Goal: Information Seeking & Learning: Learn about a topic

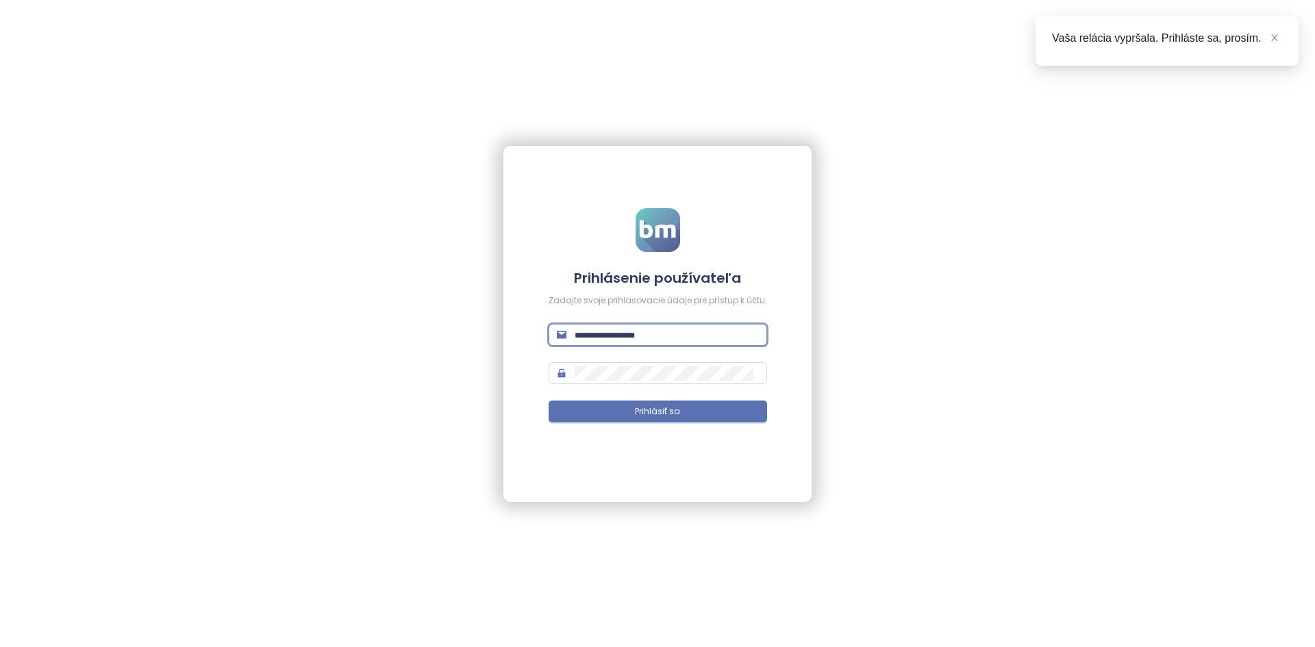
click at [657, 337] on input "text" at bounding box center [667, 334] width 184 height 15
type input "**********"
click at [548, 401] on button "Prihlásiť sa" at bounding box center [657, 412] width 218 height 22
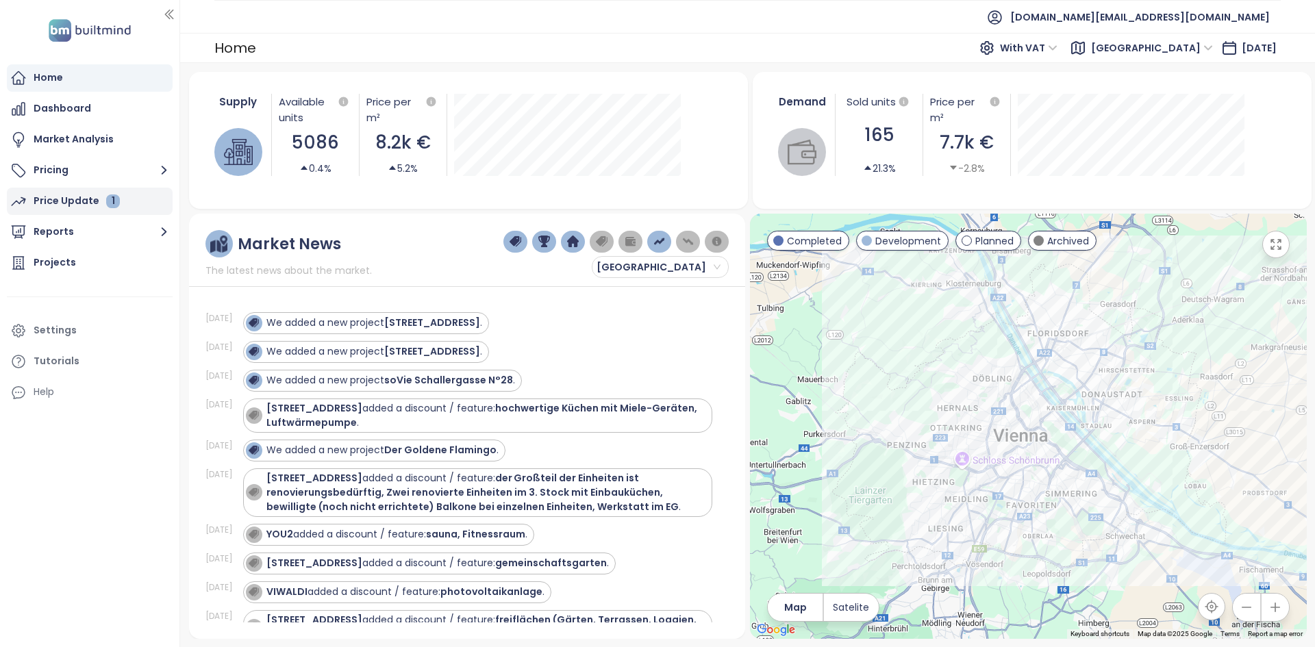
click at [66, 197] on div "Price Update 1" at bounding box center [77, 200] width 86 height 17
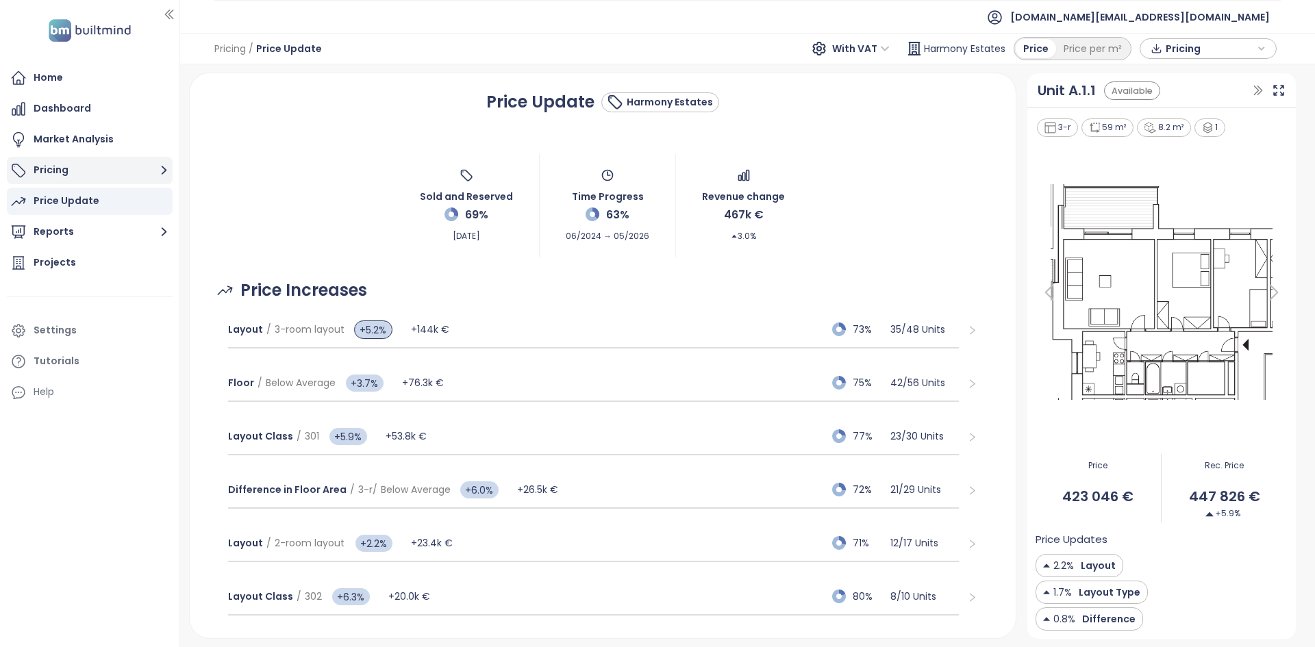
click at [60, 177] on button "Pricing" at bounding box center [90, 170] width 166 height 27
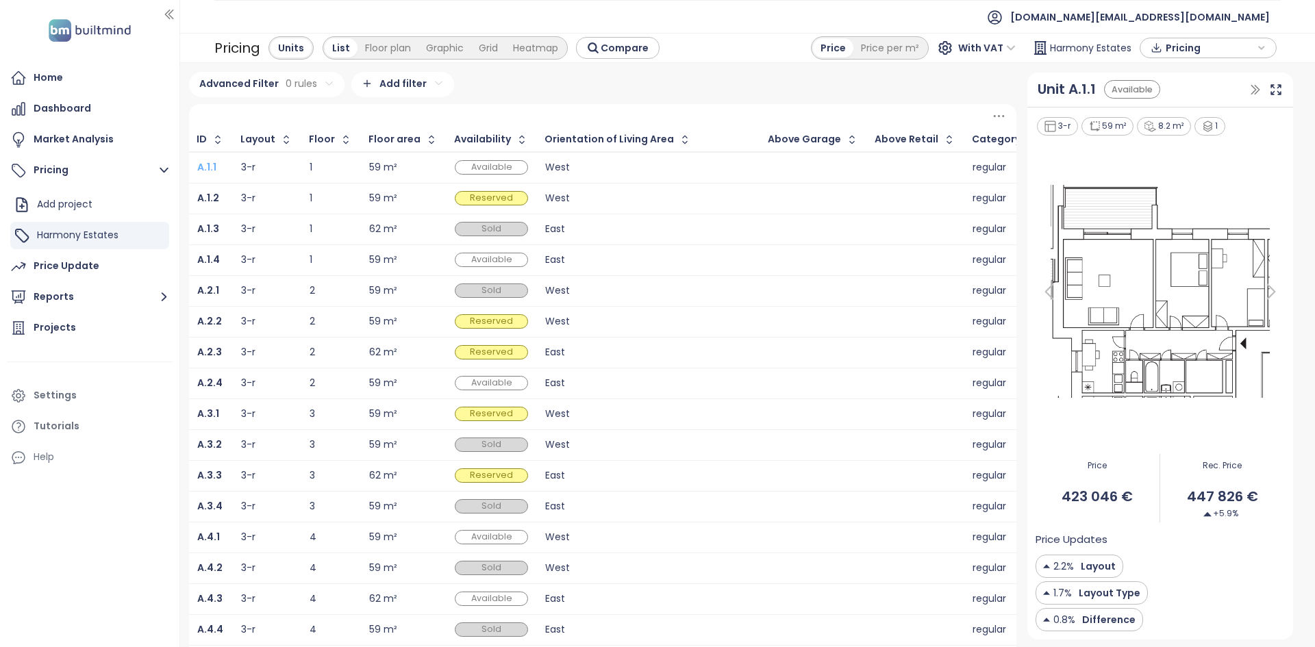
click at [202, 166] on b "A.1.1" at bounding box center [206, 167] width 19 height 14
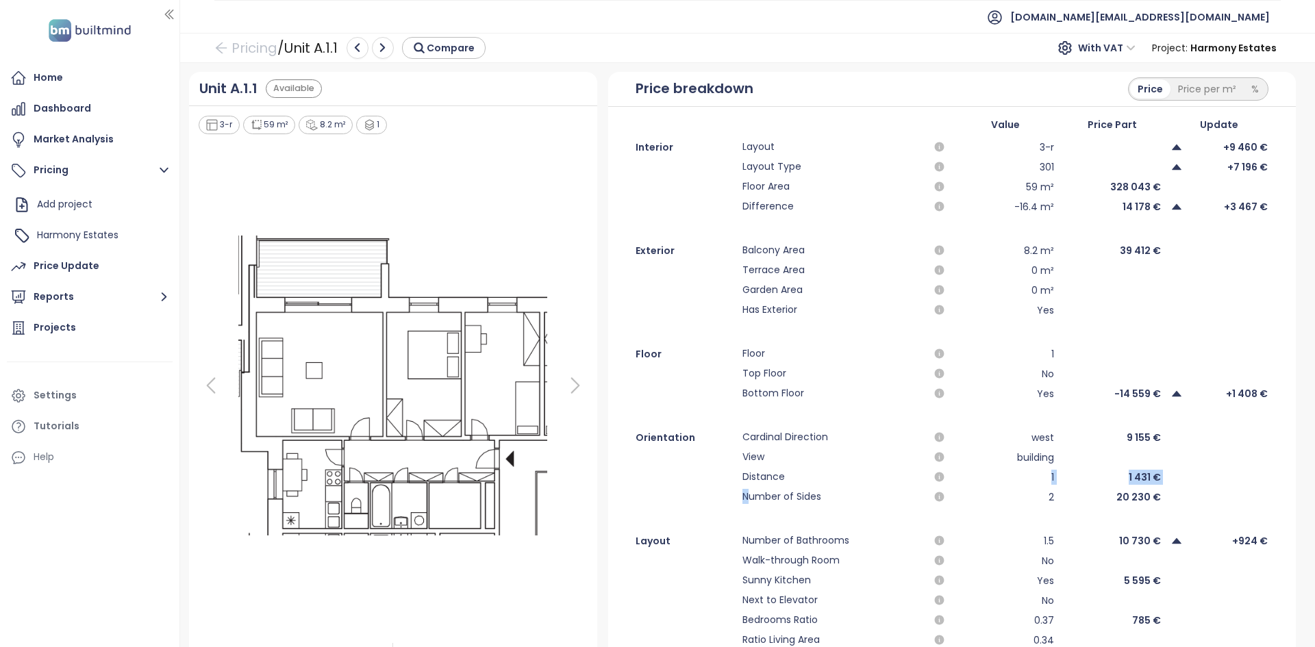
drag, startPoint x: 744, startPoint y: 501, endPoint x: 1029, endPoint y: 478, distance: 285.8
click at [1028, 478] on div "Orientation Cardinal Direction west 9 155 € View building Distance 1 1 431 € Nu…" at bounding box center [951, 467] width 687 height 76
click at [1244, 90] on div "%" at bounding box center [1255, 88] width 23 height 19
click at [1118, 191] on div "77.5%" at bounding box center [1112, 187] width 99 height 16
click at [1120, 191] on div "77.5%" at bounding box center [1112, 187] width 99 height 16
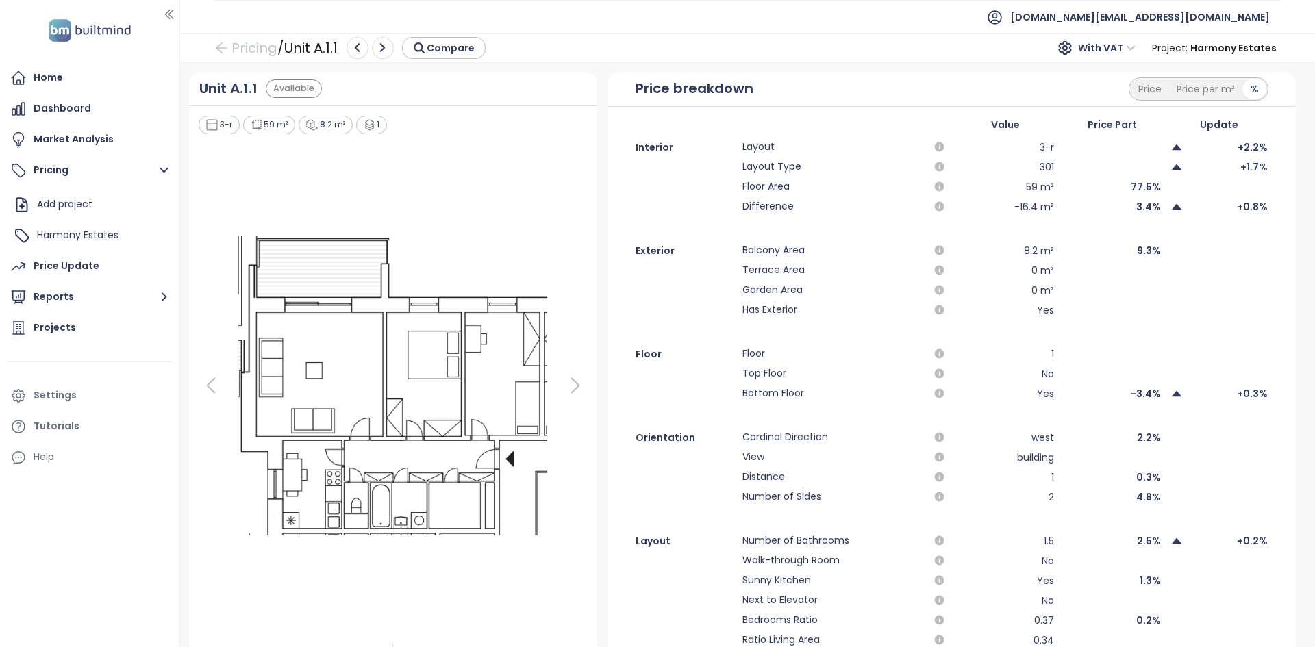
click at [771, 192] on span "Floor Area" at bounding box center [832, 187] width 180 height 16
click at [772, 194] on span "Floor Area" at bounding box center [832, 187] width 180 height 16
click at [1123, 182] on div "77.5%" at bounding box center [1112, 187] width 99 height 16
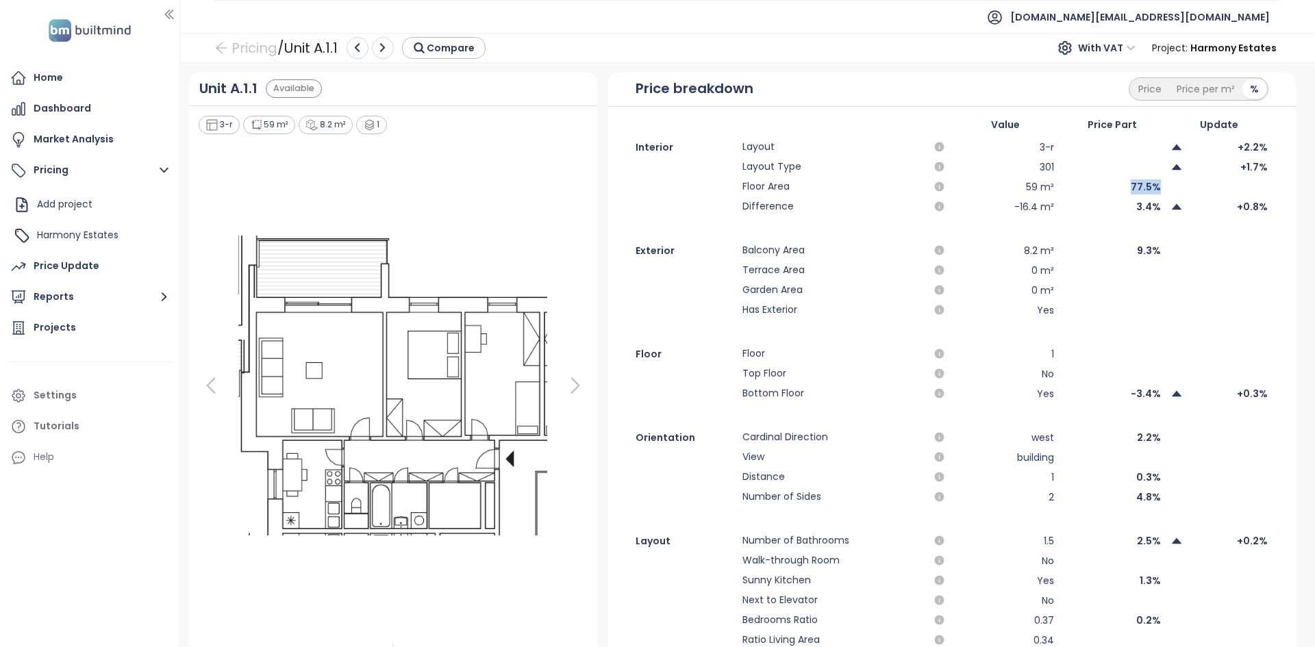
click at [1123, 182] on div "77.5%" at bounding box center [1112, 187] width 99 height 16
click at [123, 269] on div "Price Update" at bounding box center [90, 266] width 166 height 27
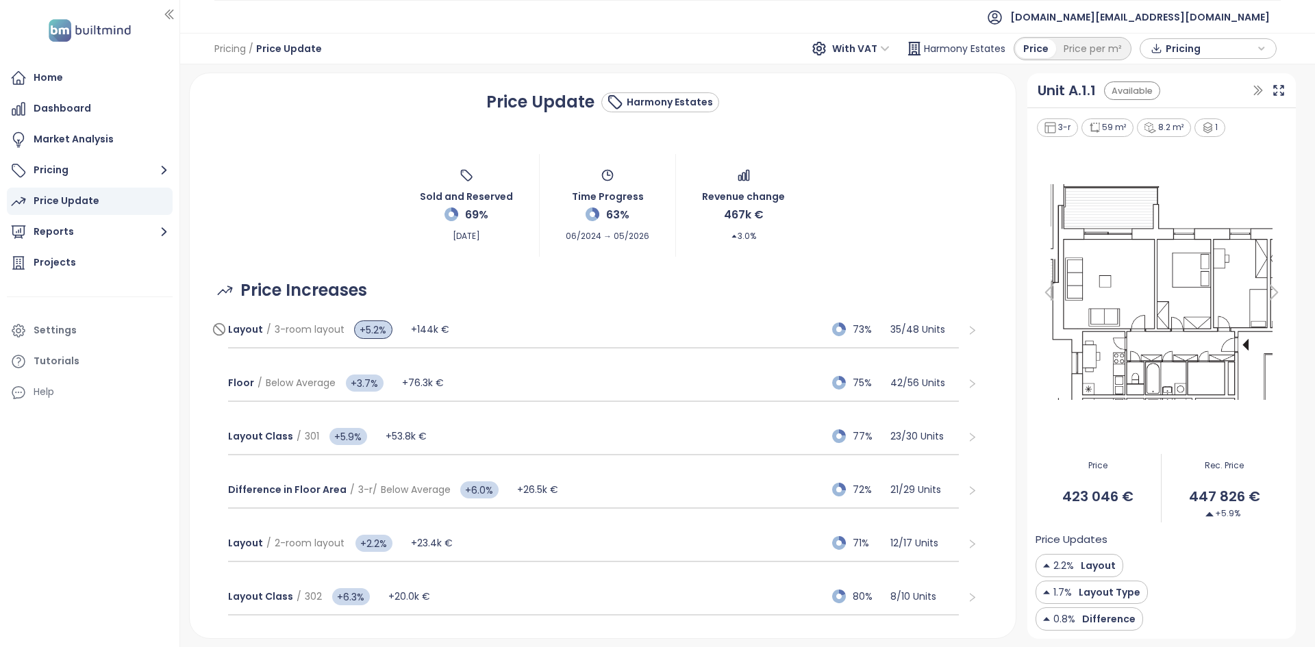
click at [522, 334] on div "Layout / 3-room layout +5.2% +144k € 73% 35 / 48 Units" at bounding box center [593, 330] width 731 height 37
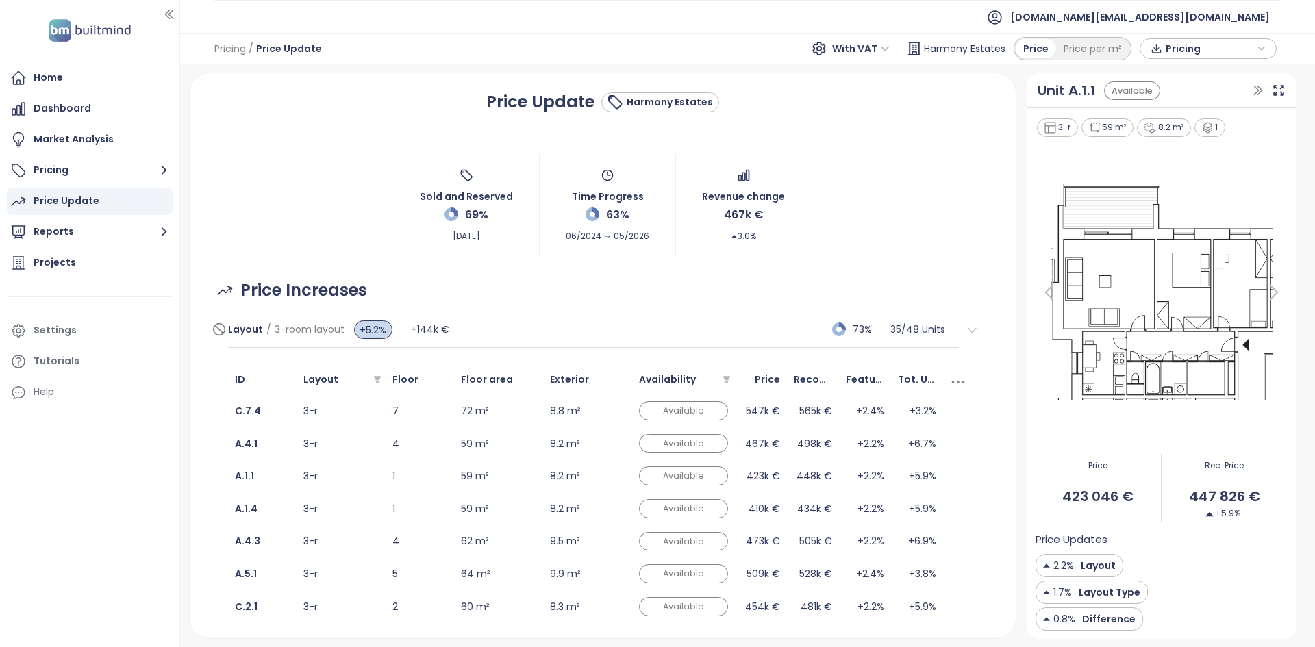
click at [657, 340] on div "Layout / 3-room layout +5.2% +144k € 73% 35 / 48 Units" at bounding box center [593, 330] width 731 height 37
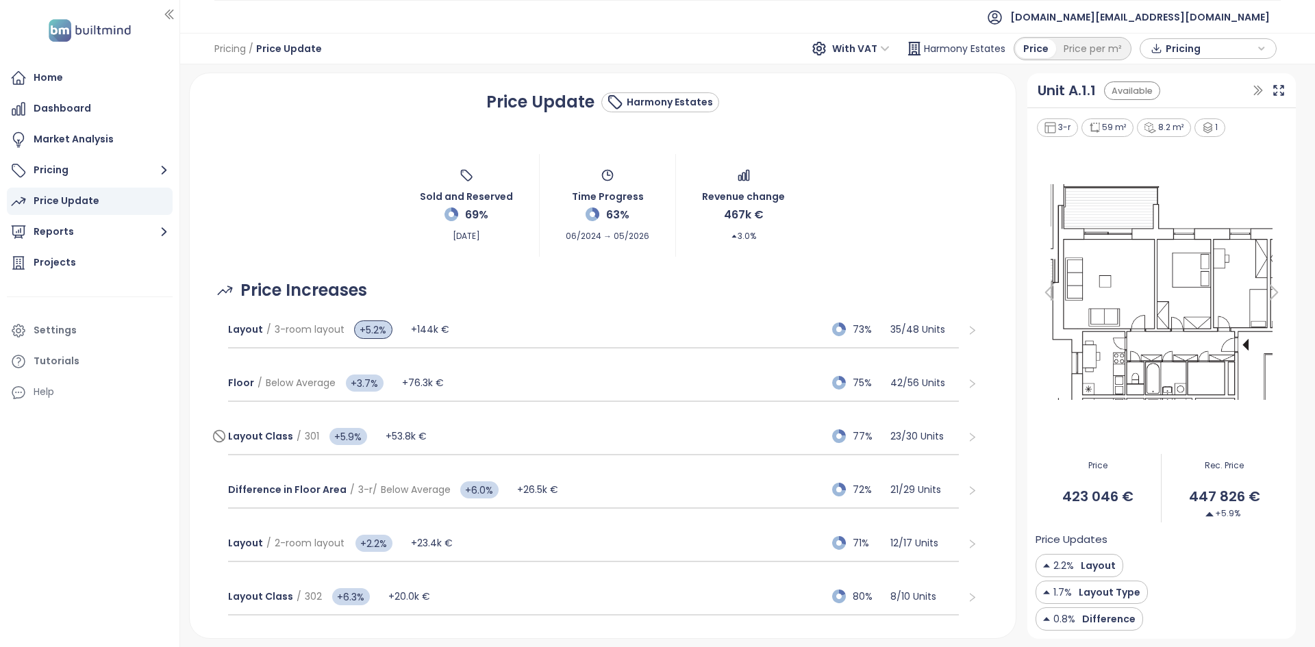
click at [509, 448] on div "Layout Class / 301 +5.9% +53.8k € 77% 23 / 30 Units" at bounding box center [593, 436] width 731 height 37
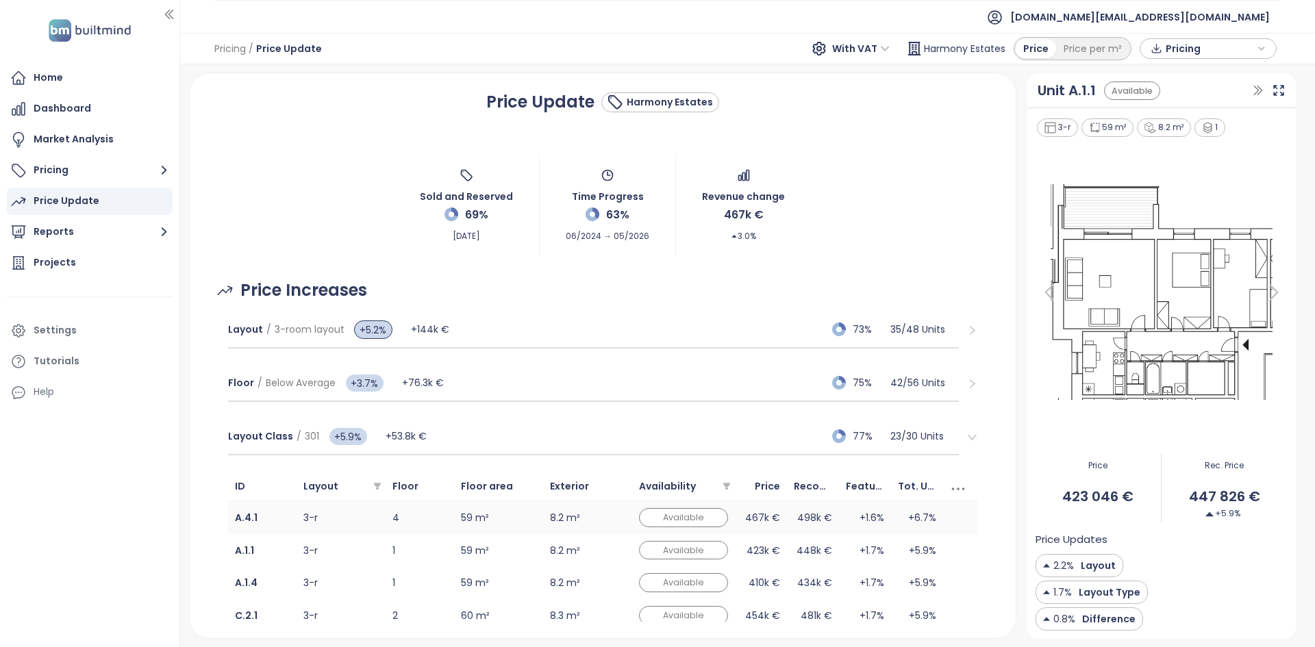
scroll to position [153, 0]
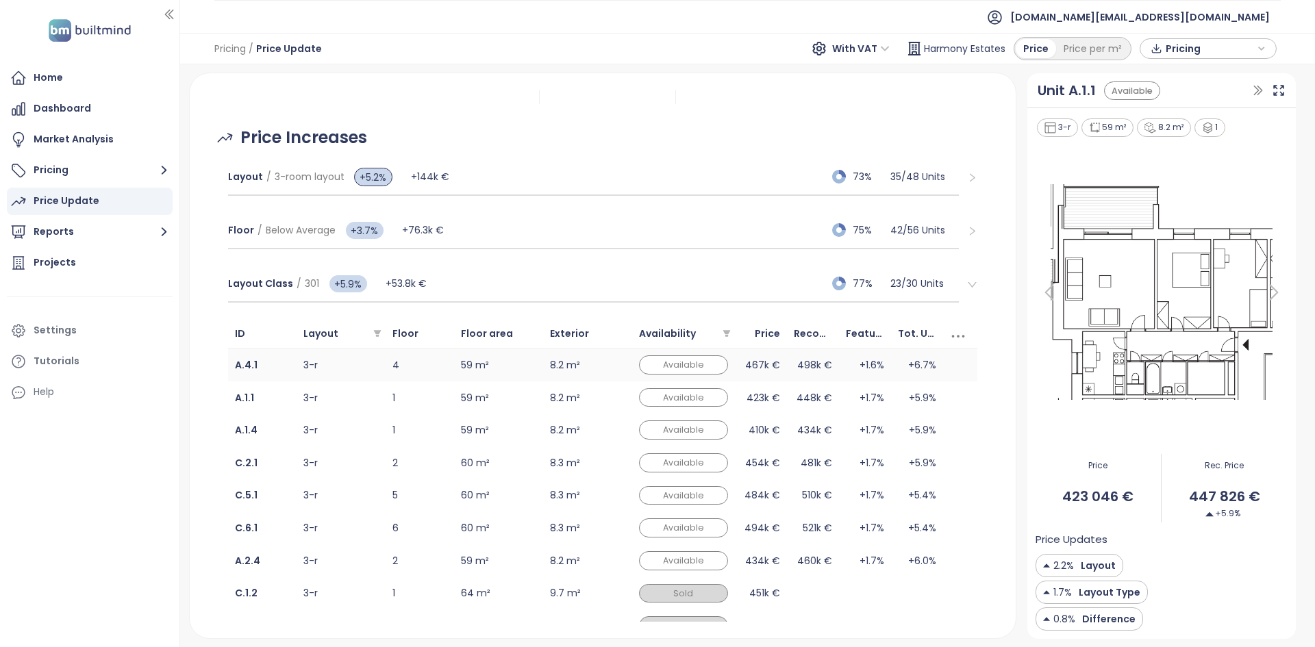
click at [344, 377] on td "3-r" at bounding box center [341, 365] width 89 height 33
click at [345, 398] on td "3-r" at bounding box center [341, 397] width 89 height 33
click at [368, 396] on td "3-r" at bounding box center [341, 397] width 89 height 33
click at [361, 367] on td "3-r" at bounding box center [341, 365] width 89 height 33
click at [339, 431] on td "3-r" at bounding box center [341, 430] width 89 height 33
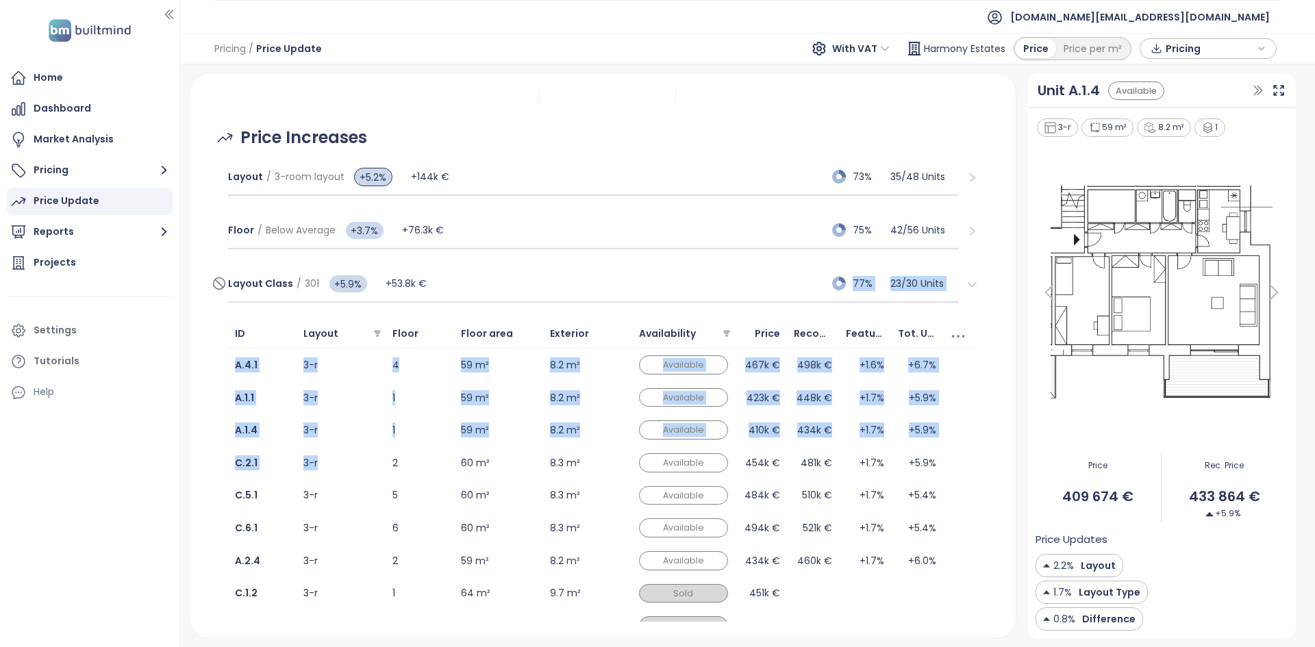
drag, startPoint x: 339, startPoint y: 468, endPoint x: 525, endPoint y: 273, distance: 269.8
click at [525, 273] on div "Layout Class / 301 +5.9% +53.8k € 77% 23 / 30 Units ID Layout Floor Floor area …" at bounding box center [602, 491] width 771 height 469
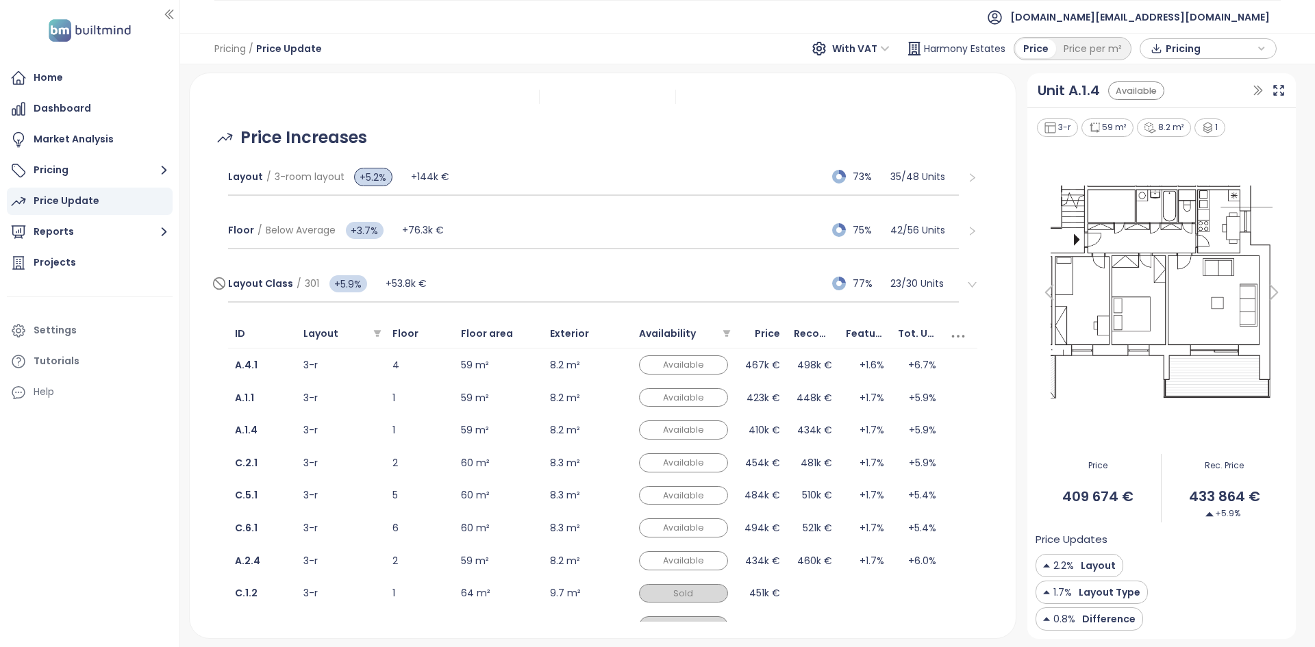
click at [525, 273] on div "Layout Class / 301 +5.9% +53.8k € 77% 23 / 30 Units" at bounding box center [593, 284] width 731 height 37
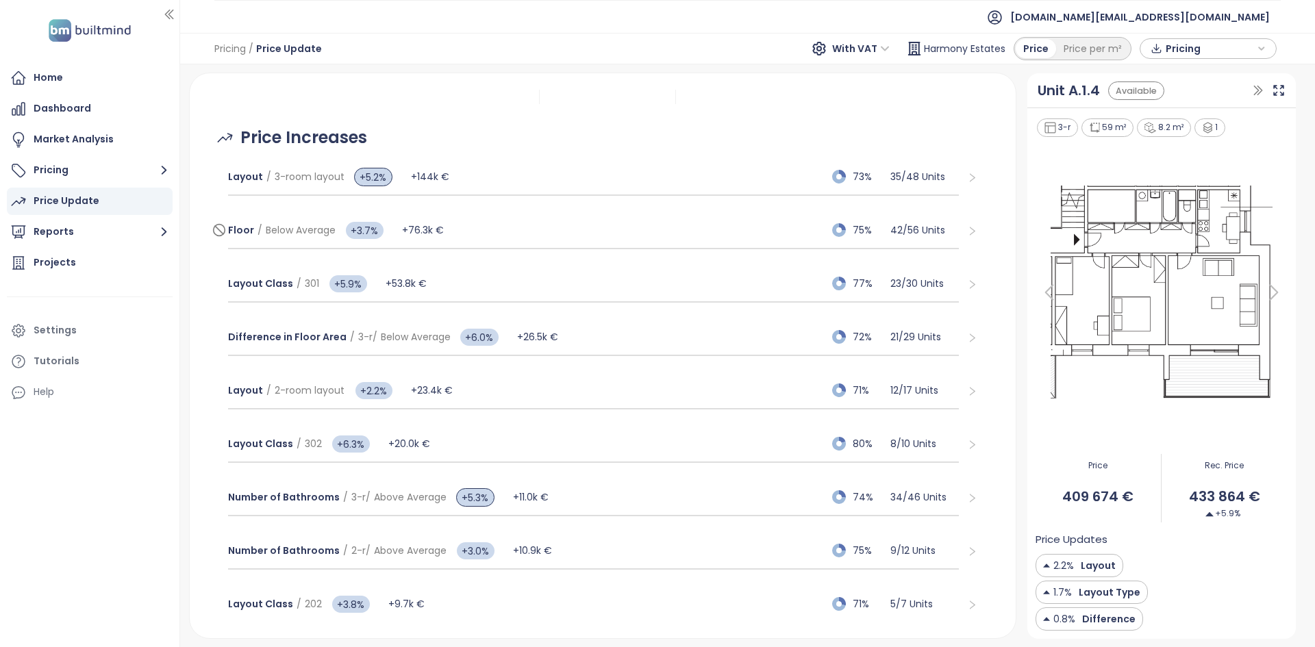
scroll to position [0, 0]
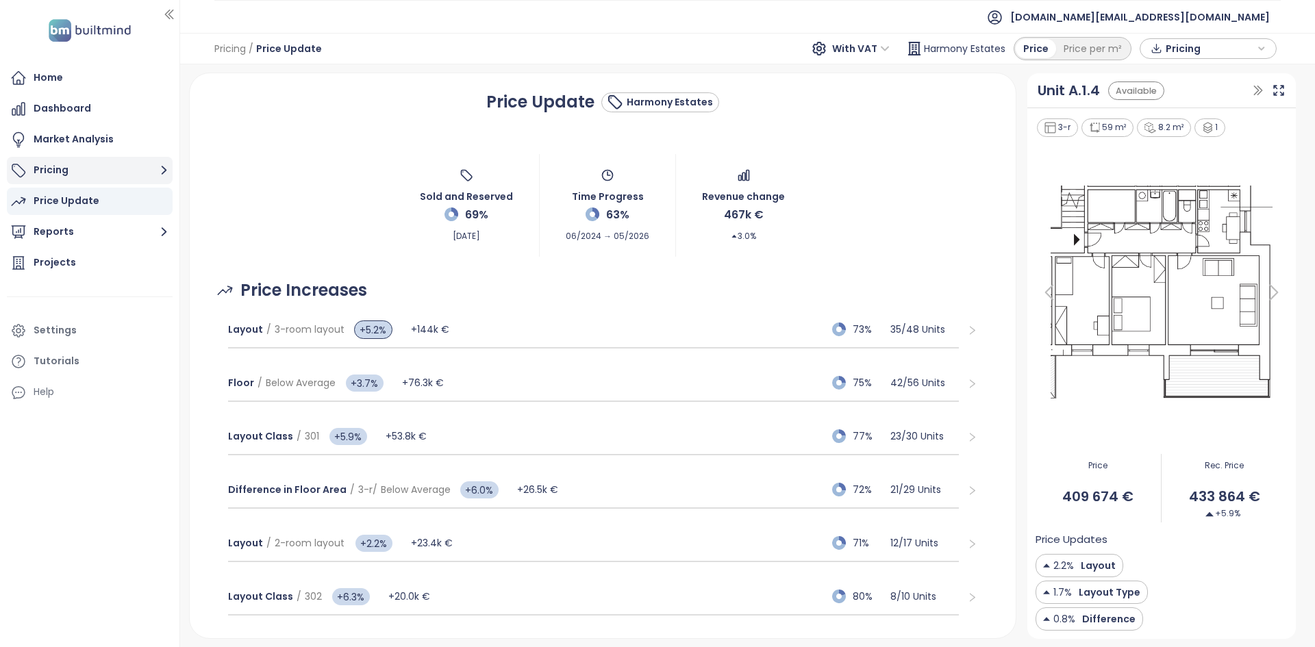
click at [105, 169] on button "Pricing" at bounding box center [90, 170] width 166 height 27
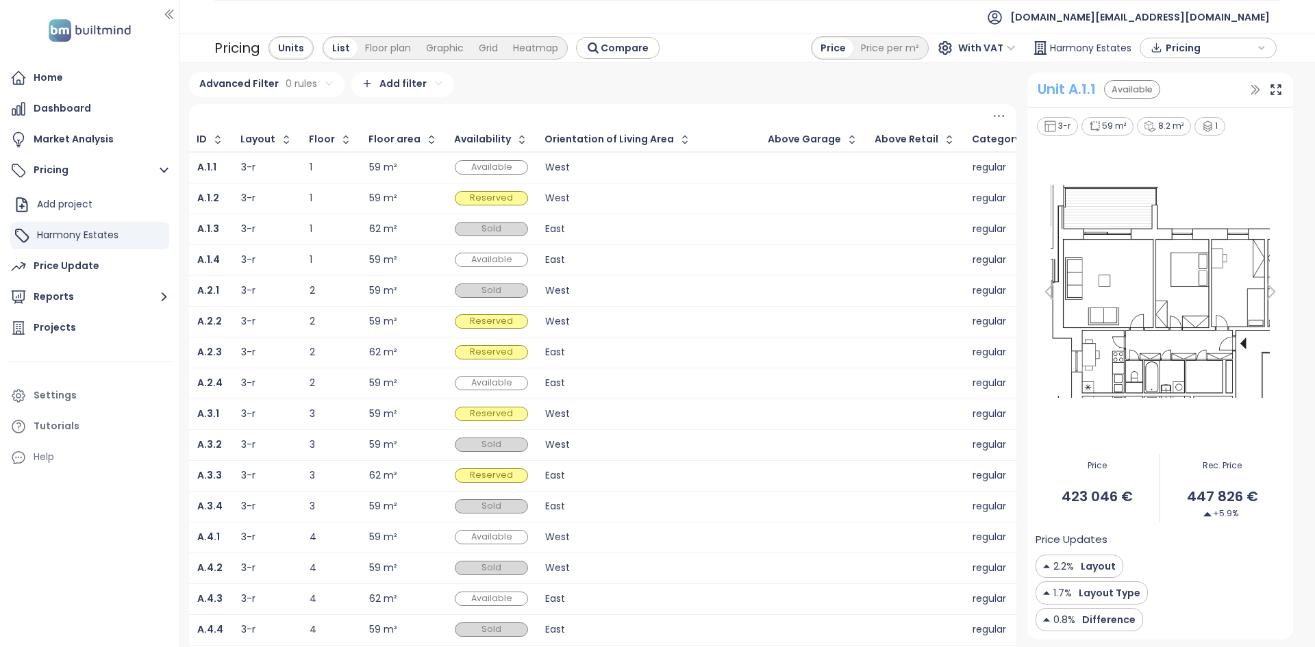
click at [1062, 96] on div "Unit A.1.1" at bounding box center [1066, 89] width 58 height 21
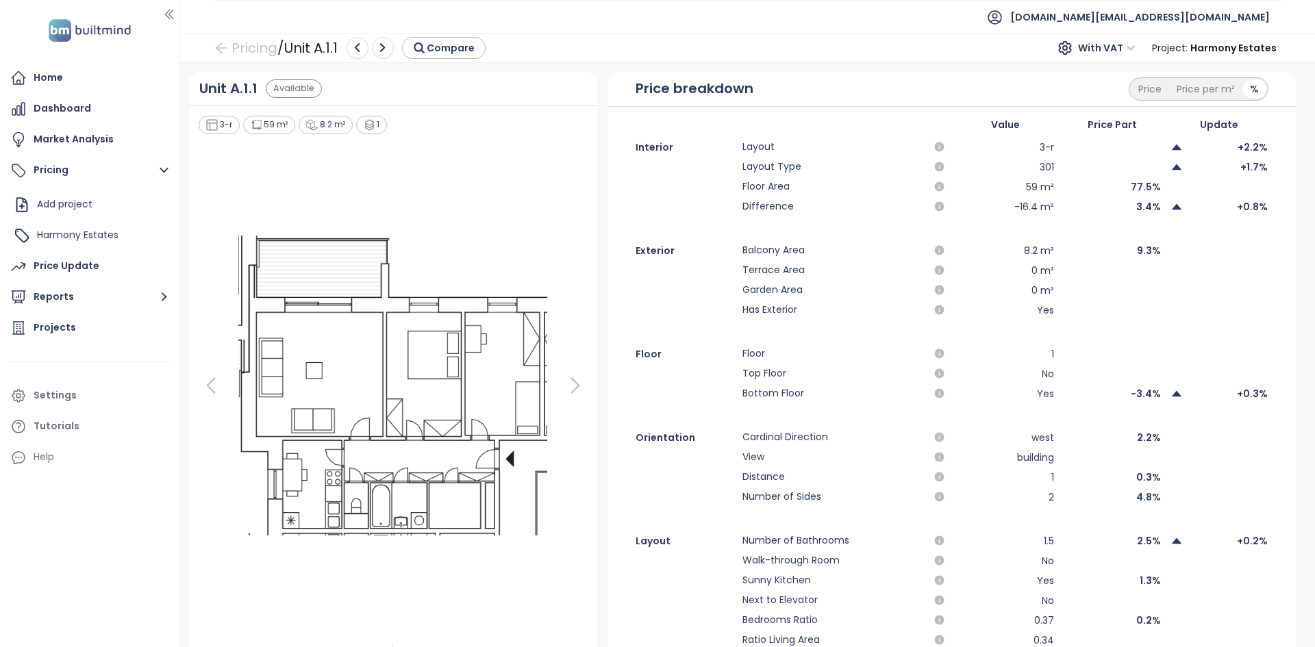
scroll to position [311, 0]
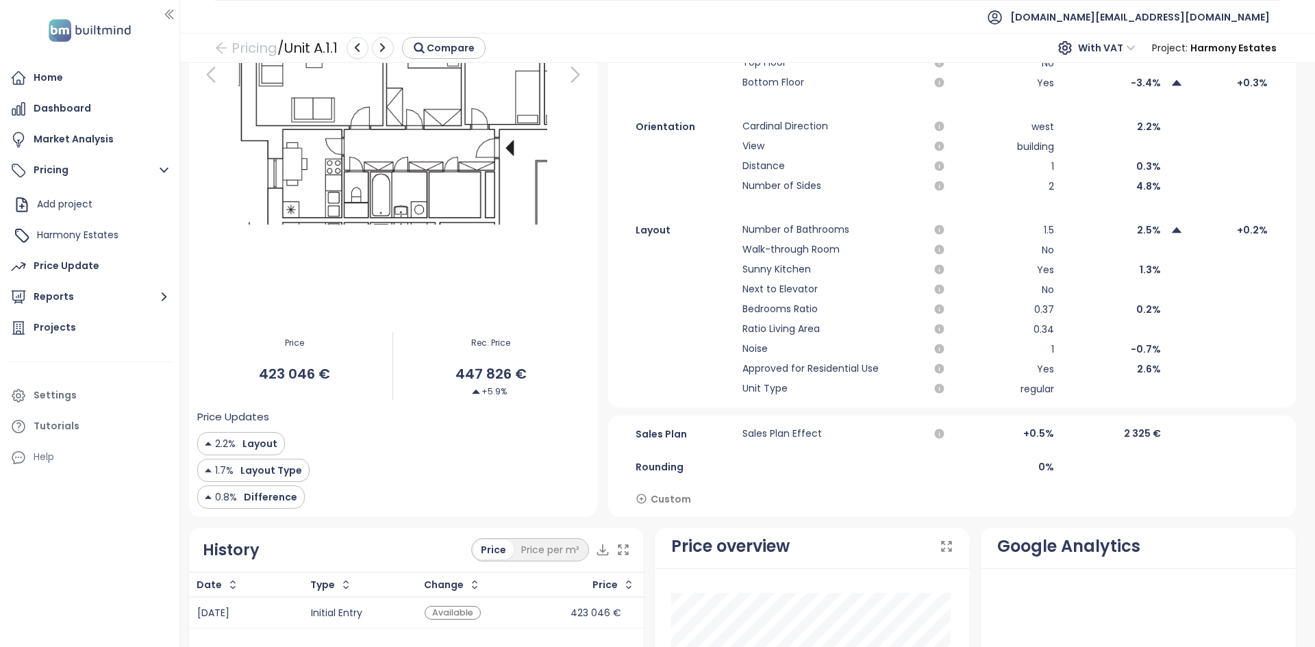
click at [666, 505] on span "Custom" at bounding box center [671, 499] width 40 height 15
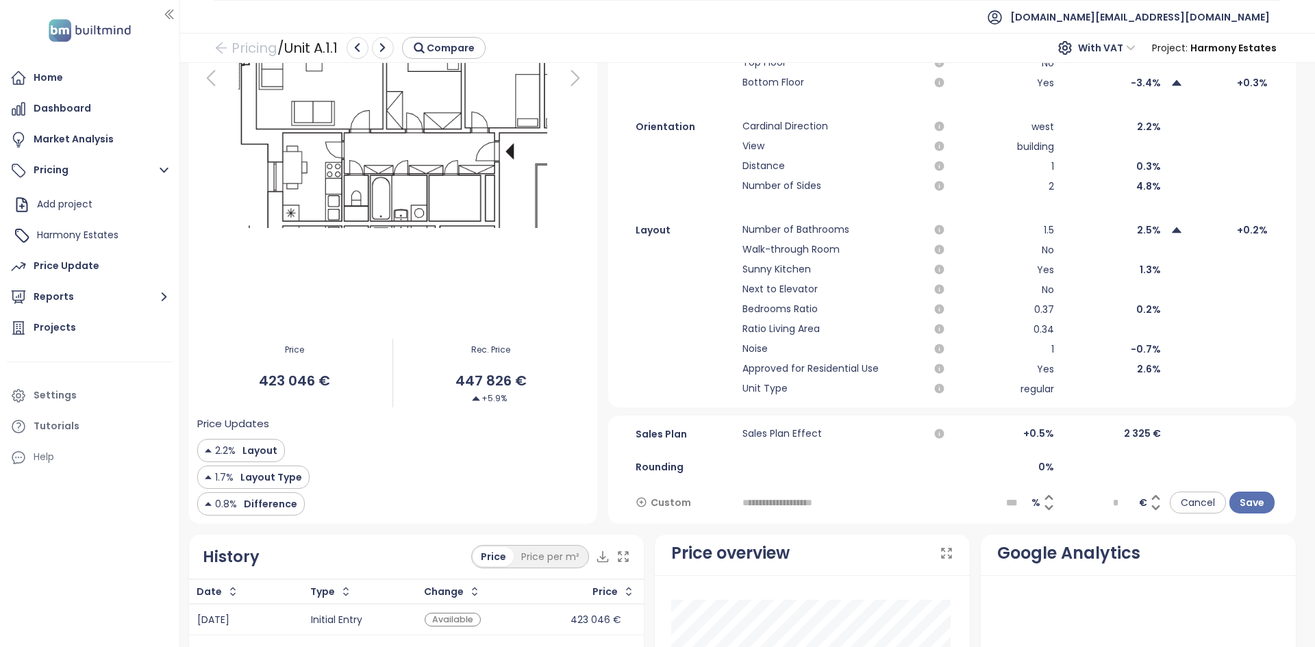
scroll to position [314, 0]
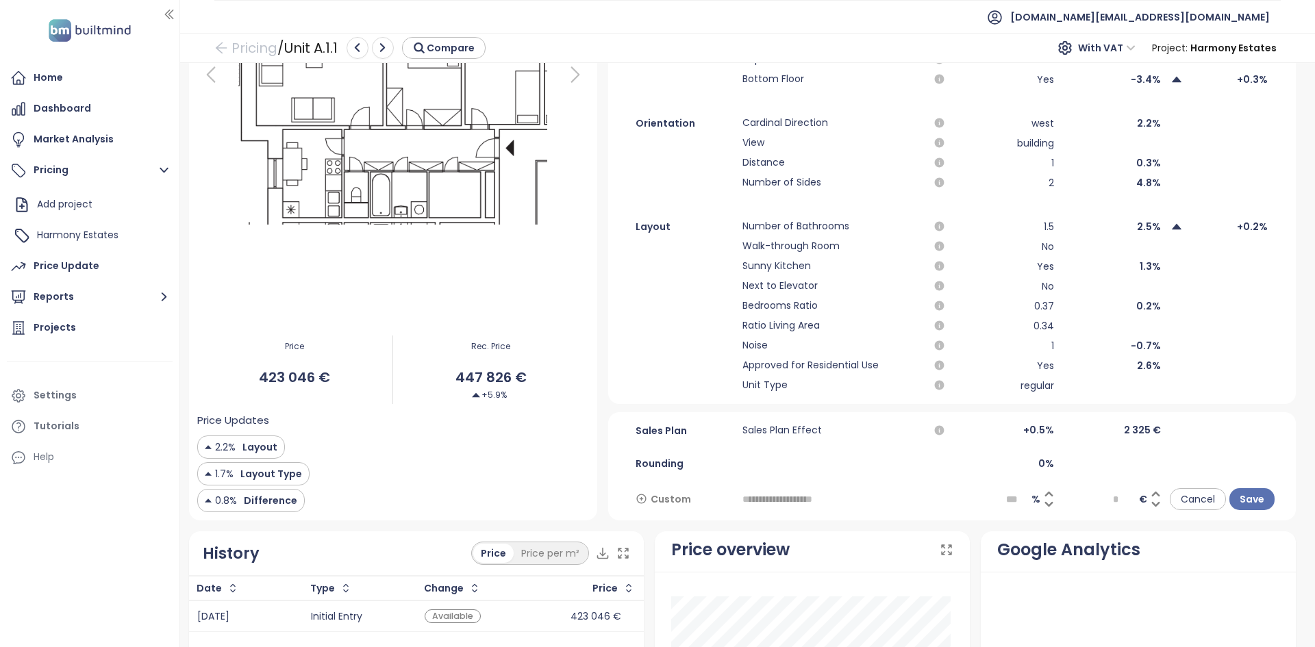
click at [1007, 500] on input "***" at bounding box center [1018, 499] width 25 height 21
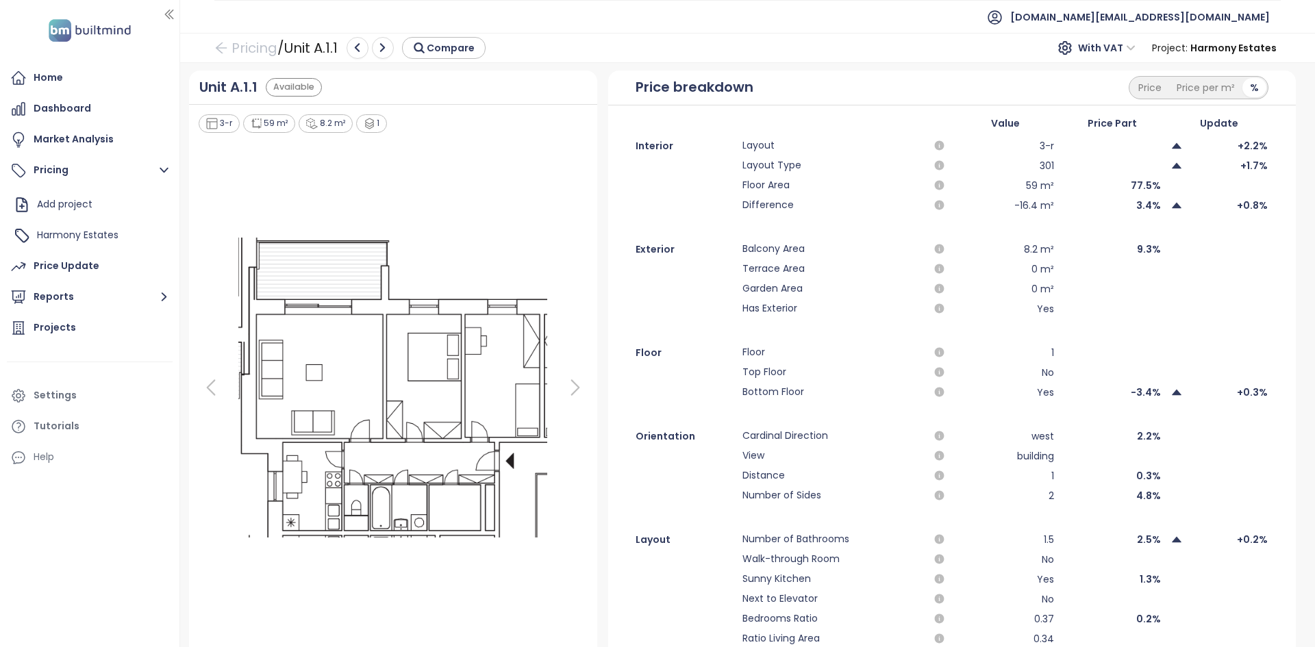
scroll to position [1, 0]
click at [1124, 186] on div "77.5%" at bounding box center [1112, 186] width 99 height 16
click at [1123, 186] on div "77.5%" at bounding box center [1112, 186] width 99 height 16
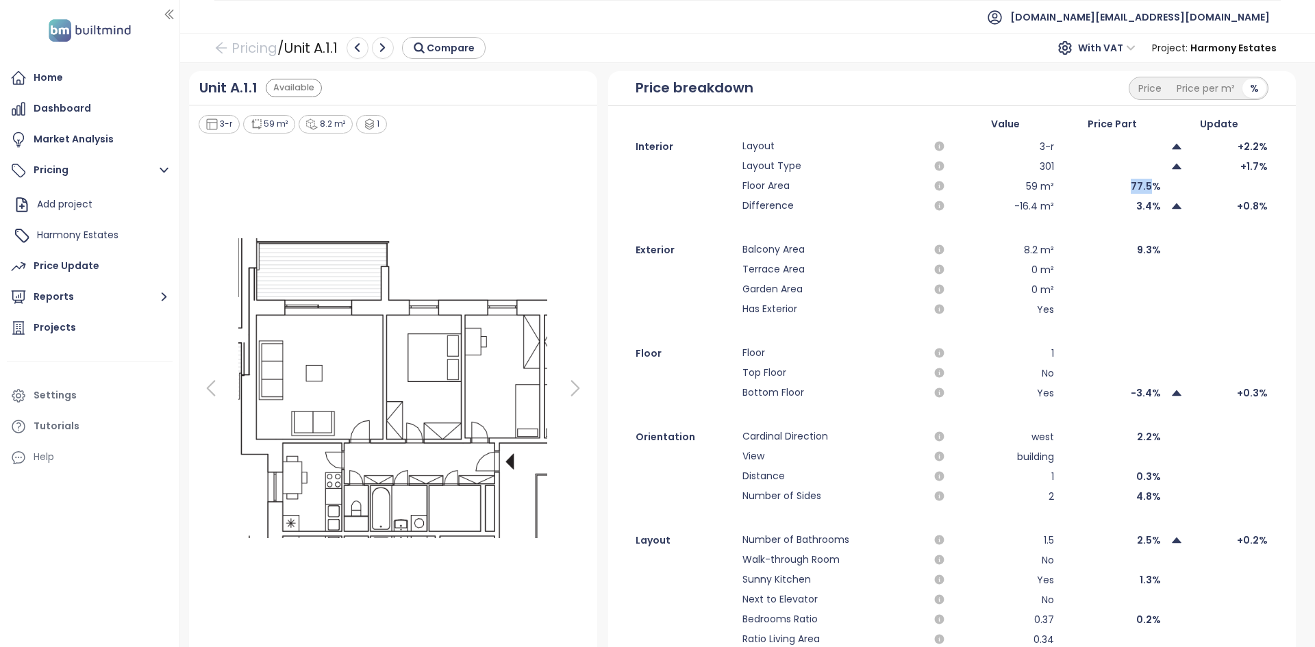
click at [1123, 186] on div "77.5%" at bounding box center [1112, 186] width 99 height 16
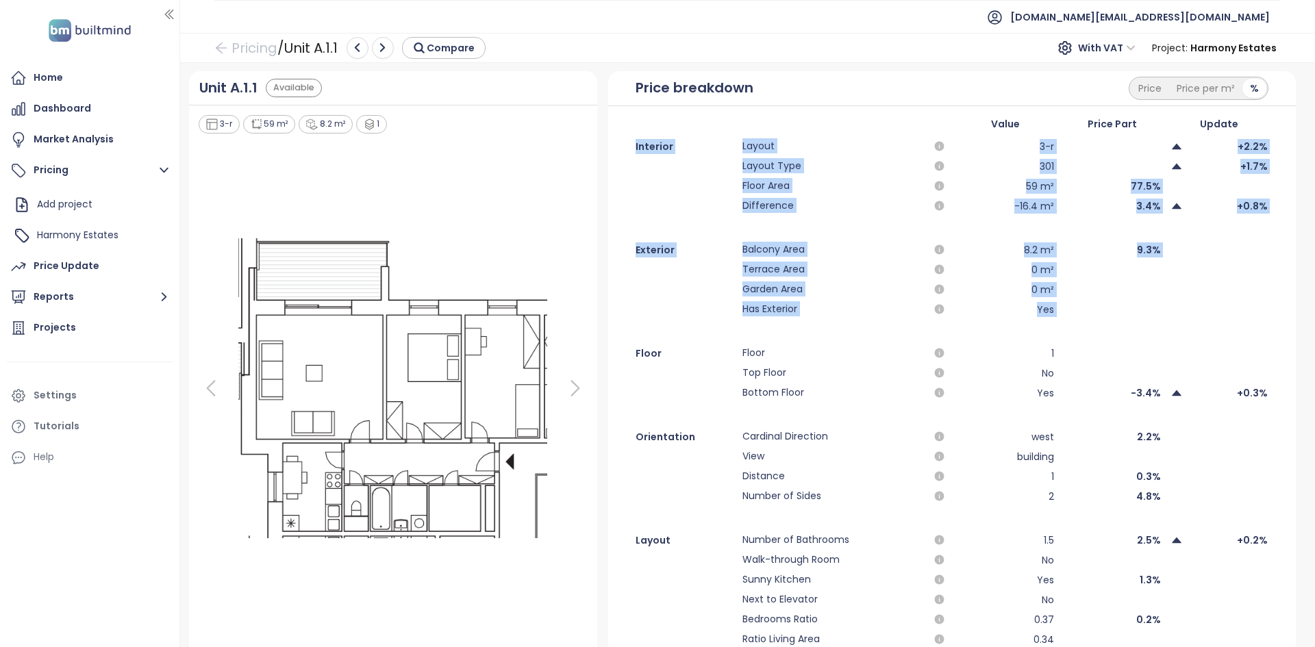
drag, startPoint x: 630, startPoint y: 145, endPoint x: 1219, endPoint y: 310, distance: 611.6
click at [1218, 312] on div "Interior Layout 3-r +2.2% Layout Type 301 +1.7% Floor Area 59 m² 77.5% Differen…" at bounding box center [951, 422] width 687 height 569
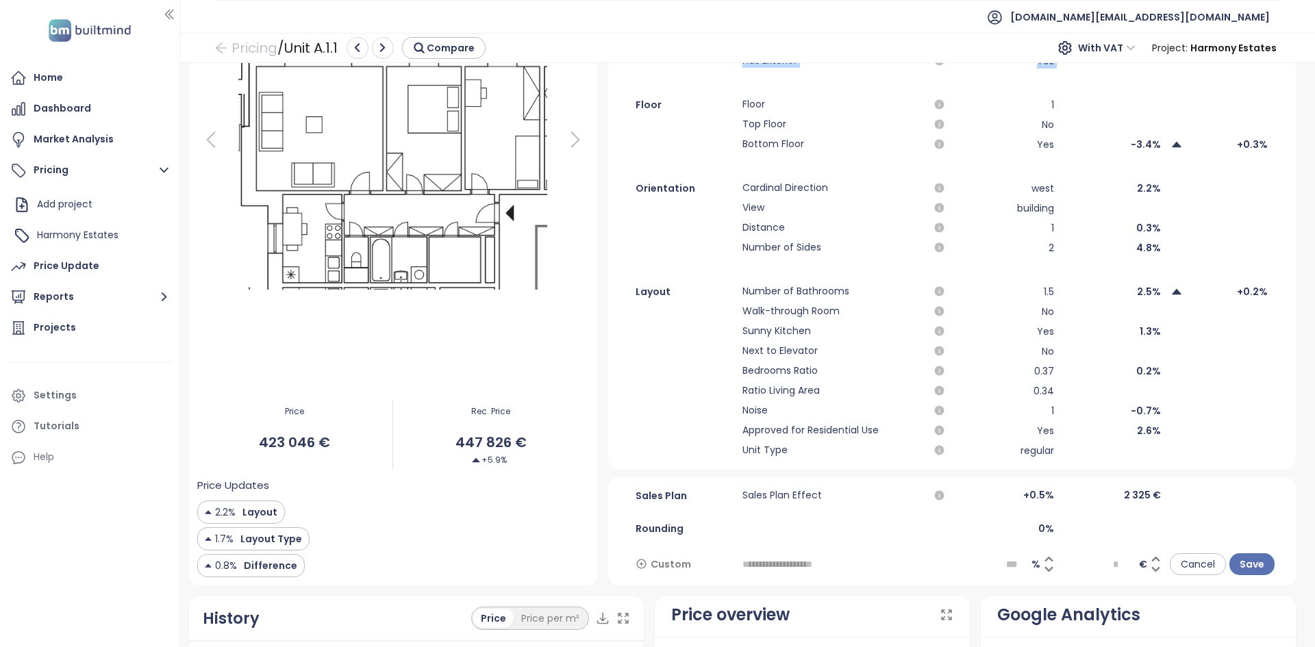
scroll to position [247, 0]
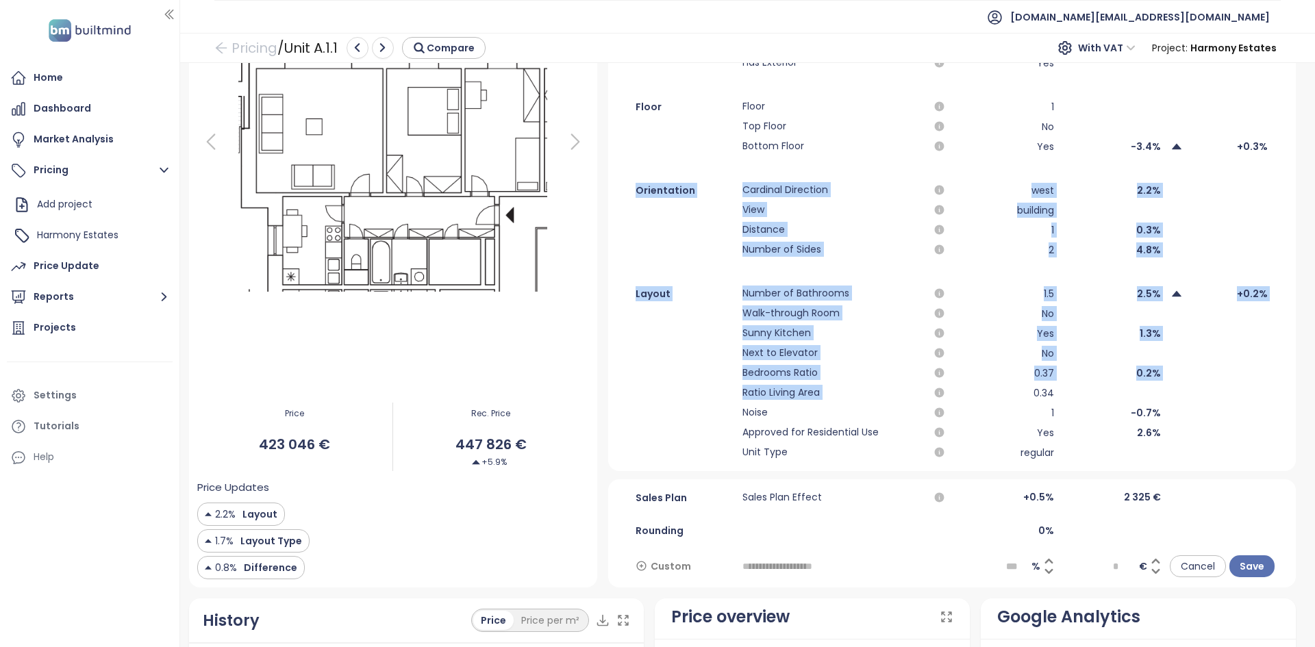
drag, startPoint x: 625, startPoint y: 191, endPoint x: 1001, endPoint y: 402, distance: 431.1
click at [1001, 402] on div "Interior Layout 3-r +2.2% Layout Type 301 +1.7% Floor Area 59 m² 77.5% Differen…" at bounding box center [951, 176] width 687 height 569
click at [1078, 295] on div "2.5%" at bounding box center [1112, 294] width 99 height 16
click at [1108, 187] on div "2.2%" at bounding box center [1112, 190] width 99 height 16
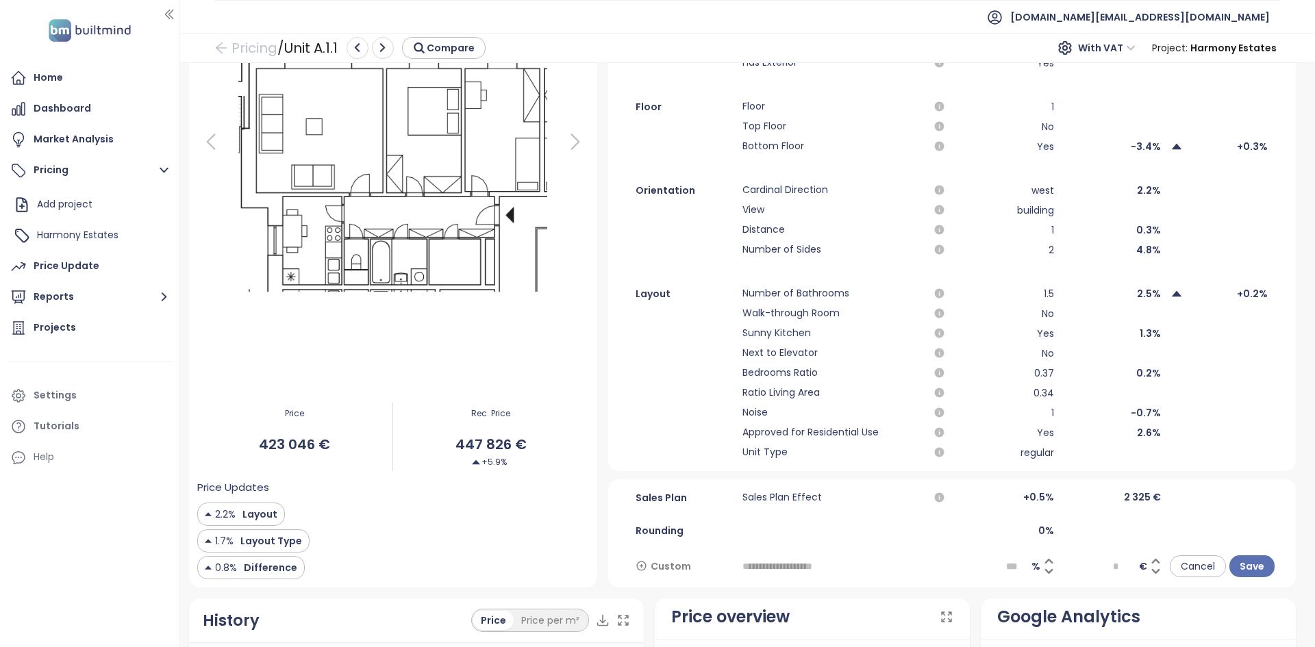
click at [1215, 386] on div at bounding box center [1219, 393] width 99 height 16
drag, startPoint x: 737, startPoint y: 332, endPoint x: 1151, endPoint y: 334, distance: 414.3
click at [1151, 334] on div "Sunny Kitchen Yes 1.3%" at bounding box center [951, 333] width 687 height 16
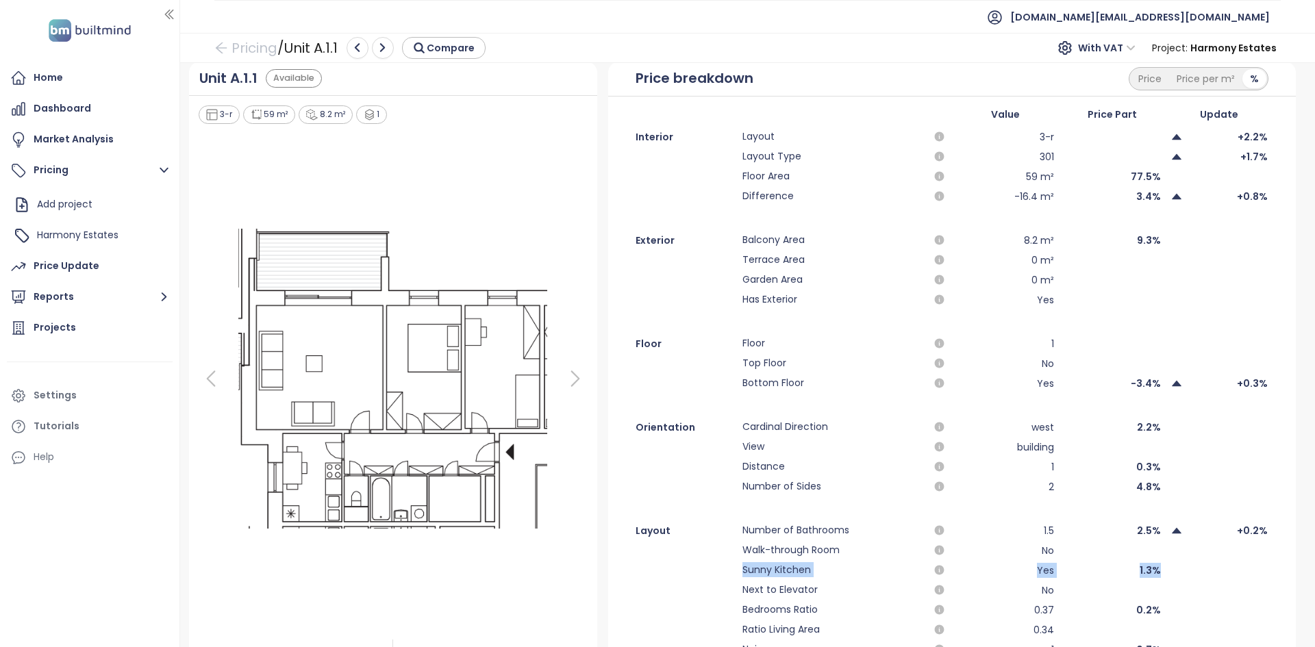
scroll to position [9, 0]
click at [253, 45] on link "Pricing" at bounding box center [245, 48] width 63 height 25
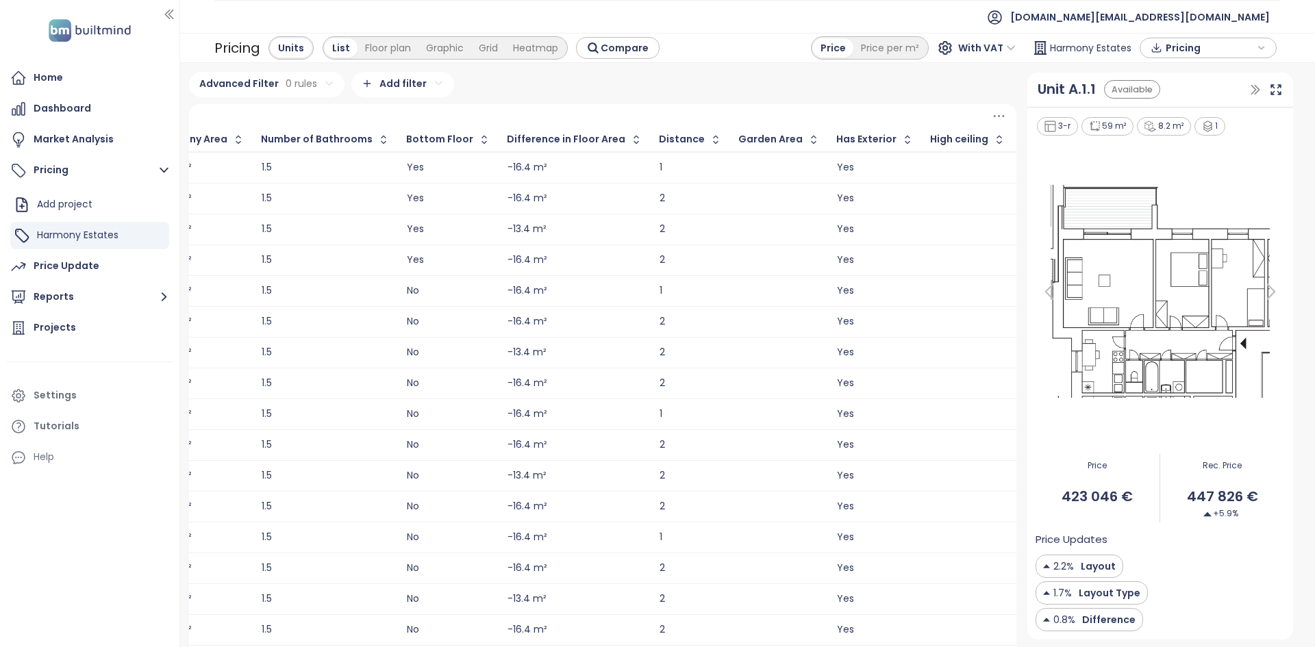
scroll to position [0, 1248]
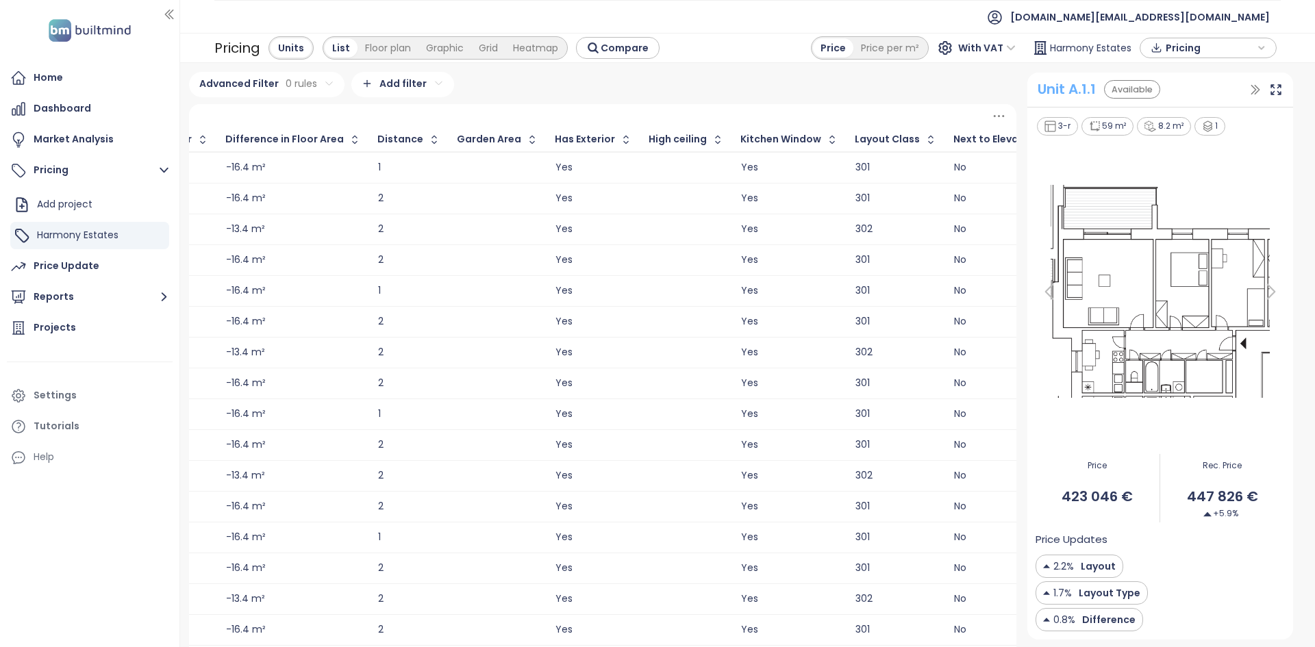
click at [1053, 90] on div "Unit A.1.1" at bounding box center [1066, 89] width 58 height 21
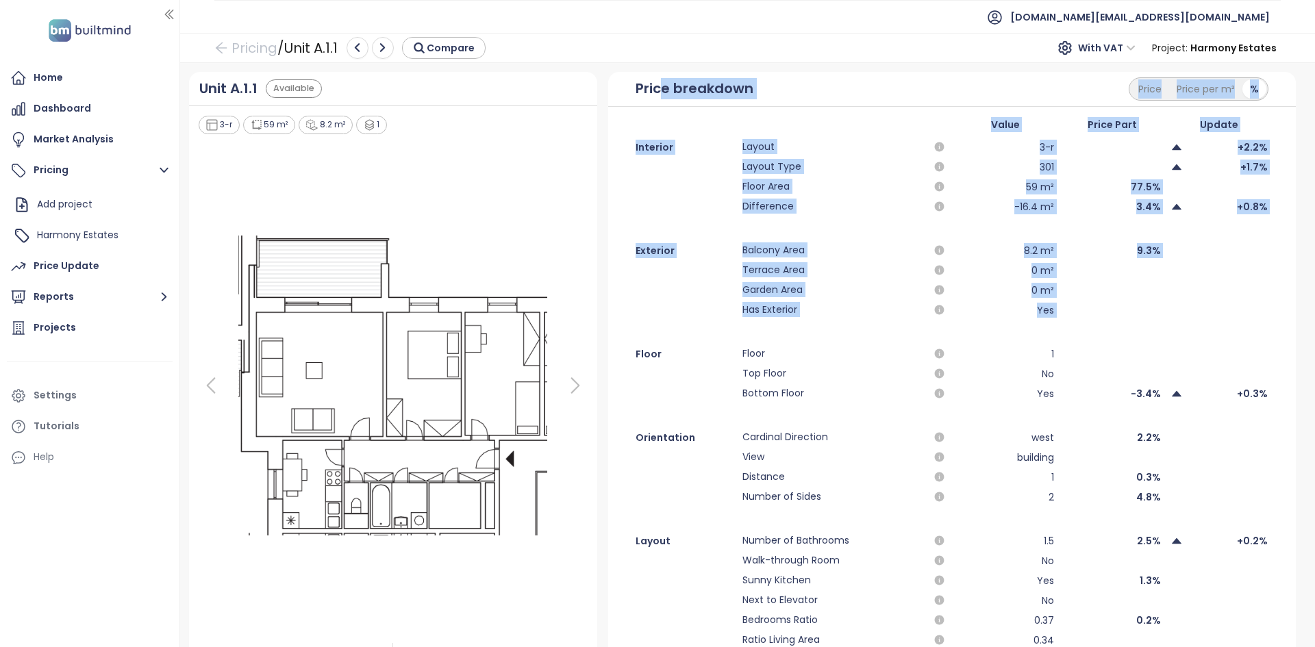
drag, startPoint x: 661, startPoint y: 80, endPoint x: 1239, endPoint y: 331, distance: 629.9
click at [1239, 331] on div "Price breakdown Price Price per m² % Value Price Part Update Interior Layout 3-…" at bounding box center [951, 395] width 687 height 646
click at [566, 244] on div at bounding box center [393, 385] width 392 height 499
click at [578, 390] on icon at bounding box center [575, 385] width 27 height 27
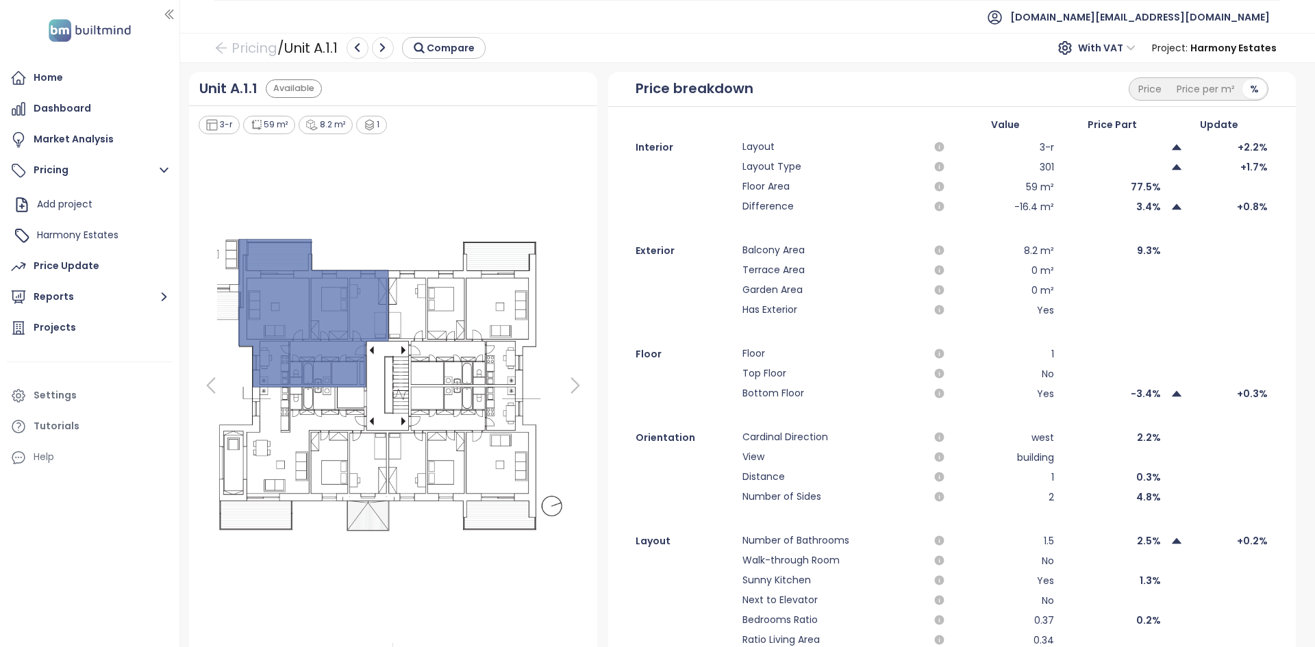
click at [883, 359] on span "Floor" at bounding box center [832, 354] width 180 height 16
click at [79, 261] on div "Price Update" at bounding box center [67, 265] width 66 height 17
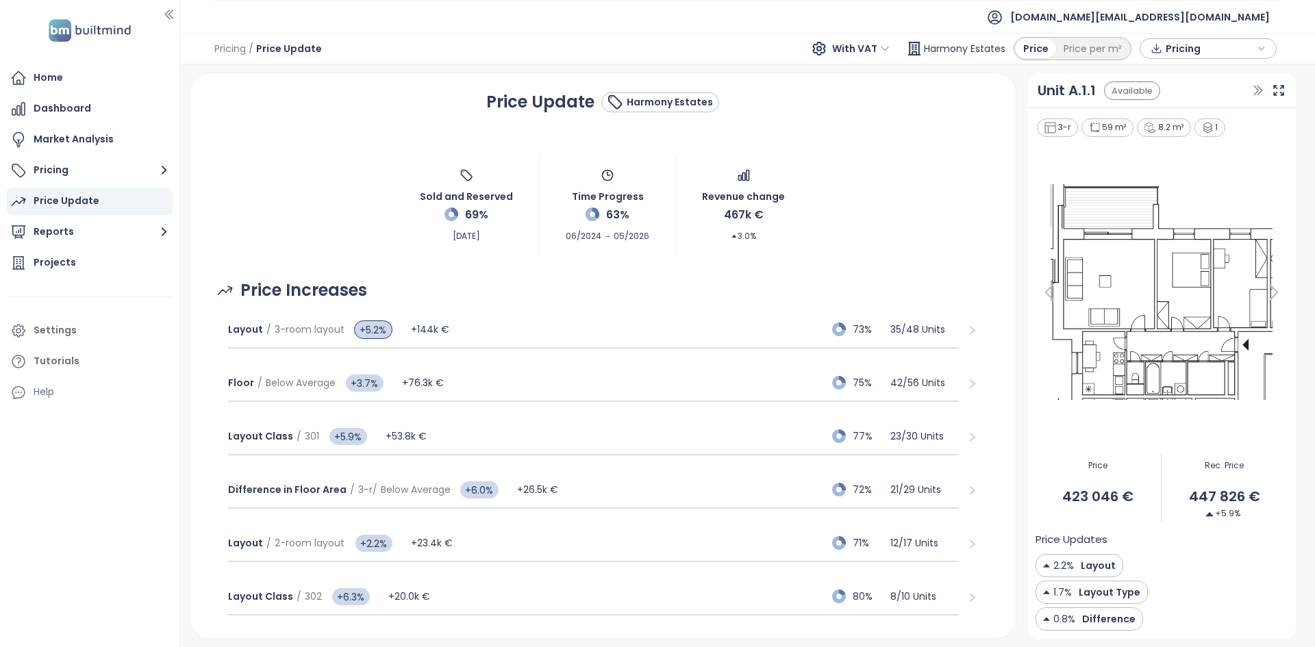
click at [339, 295] on span "Price Increases" at bounding box center [303, 290] width 127 height 26
click at [487, 287] on div "Price Increases" at bounding box center [602, 290] width 793 height 26
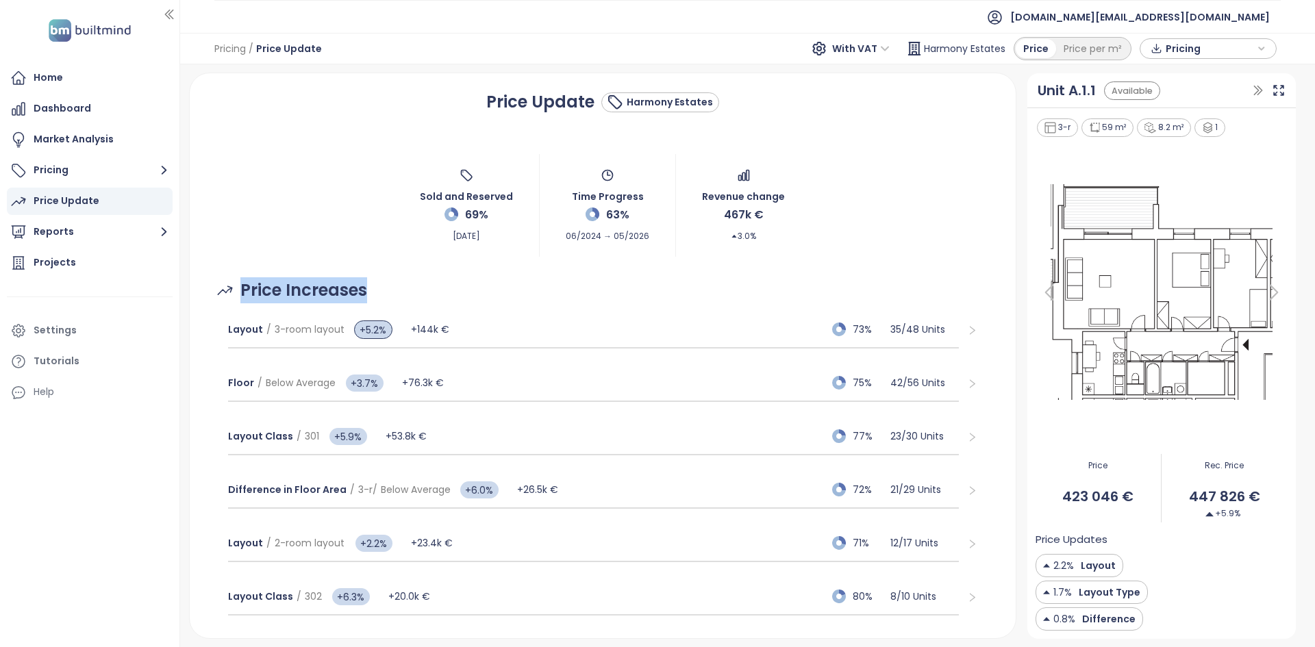
click at [487, 287] on div "Price Increases" at bounding box center [602, 290] width 793 height 26
click at [1191, 15] on span "builtmind.at@builtmind.com" at bounding box center [1140, 17] width 260 height 33
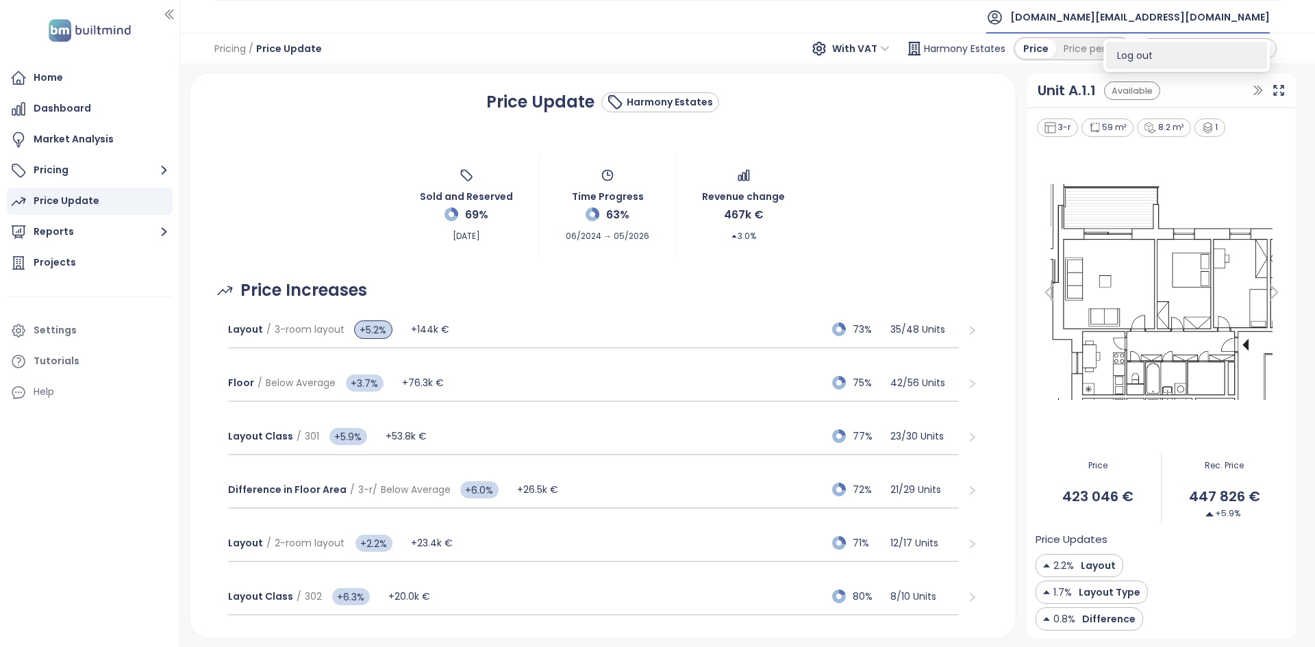
click at [1185, 51] on li "Log out" at bounding box center [1186, 55] width 161 height 27
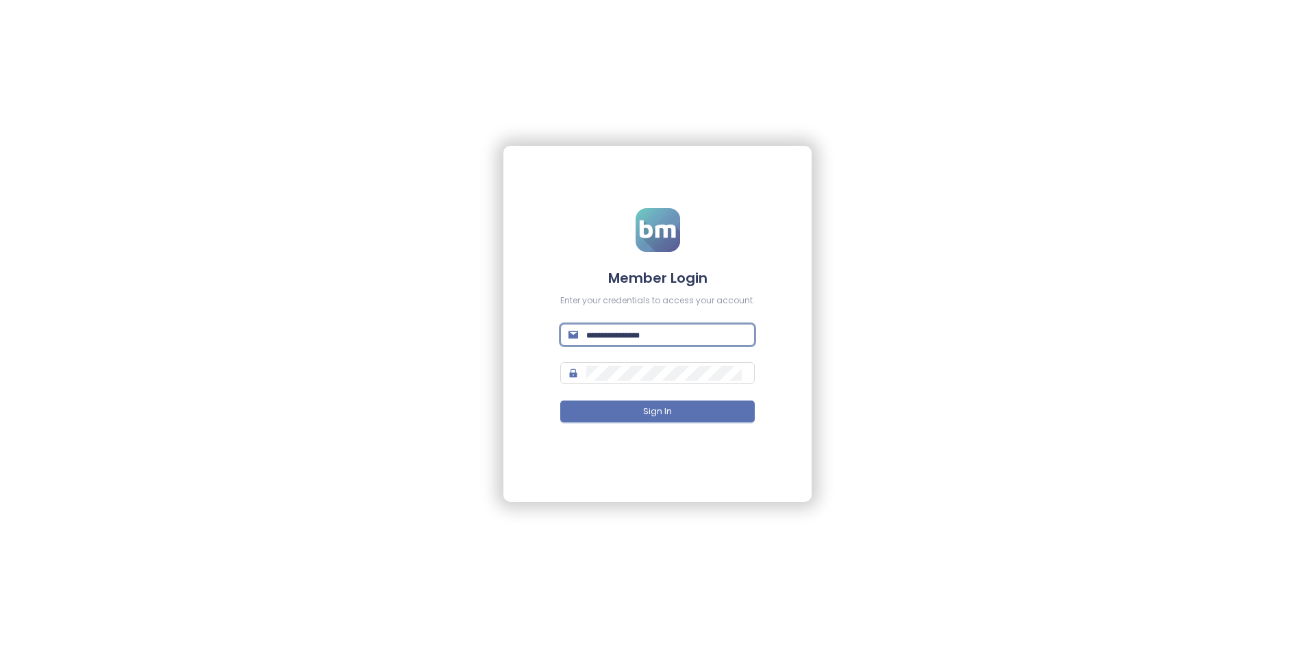
click at [672, 339] on input "text" at bounding box center [666, 334] width 160 height 15
type input "**********"
click at [560, 401] on button "Sign In" at bounding box center [657, 412] width 194 height 22
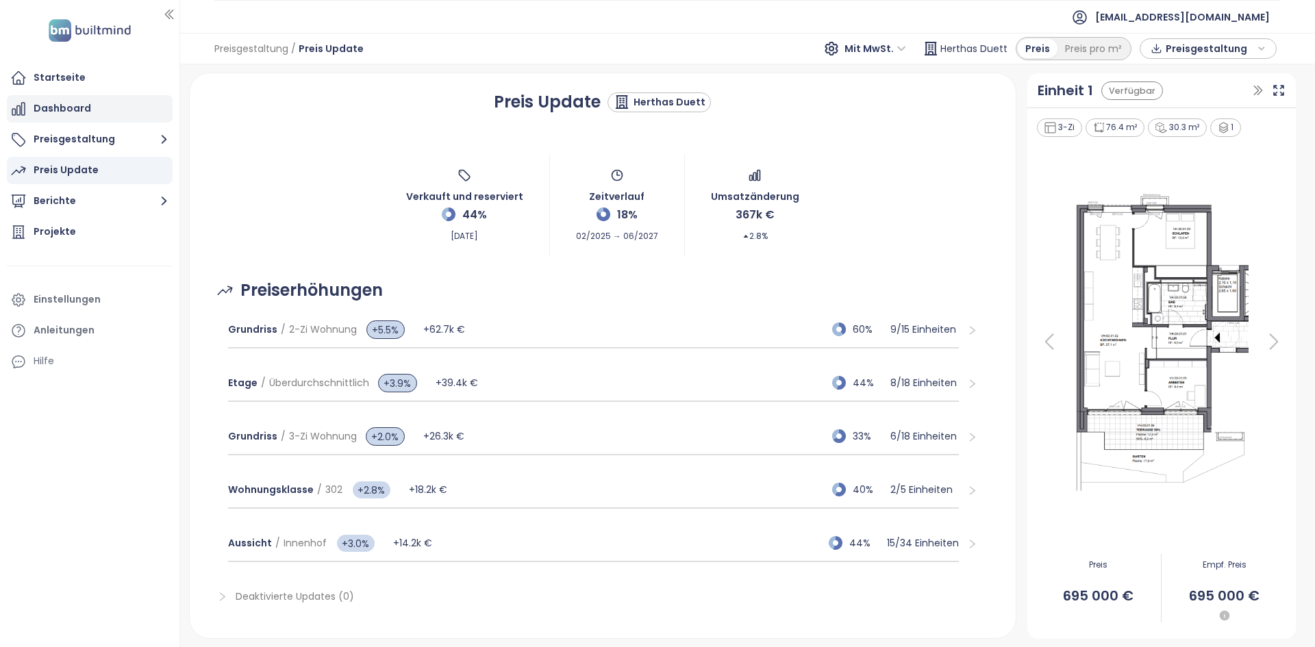
click at [95, 104] on div "Dashboard" at bounding box center [90, 108] width 166 height 27
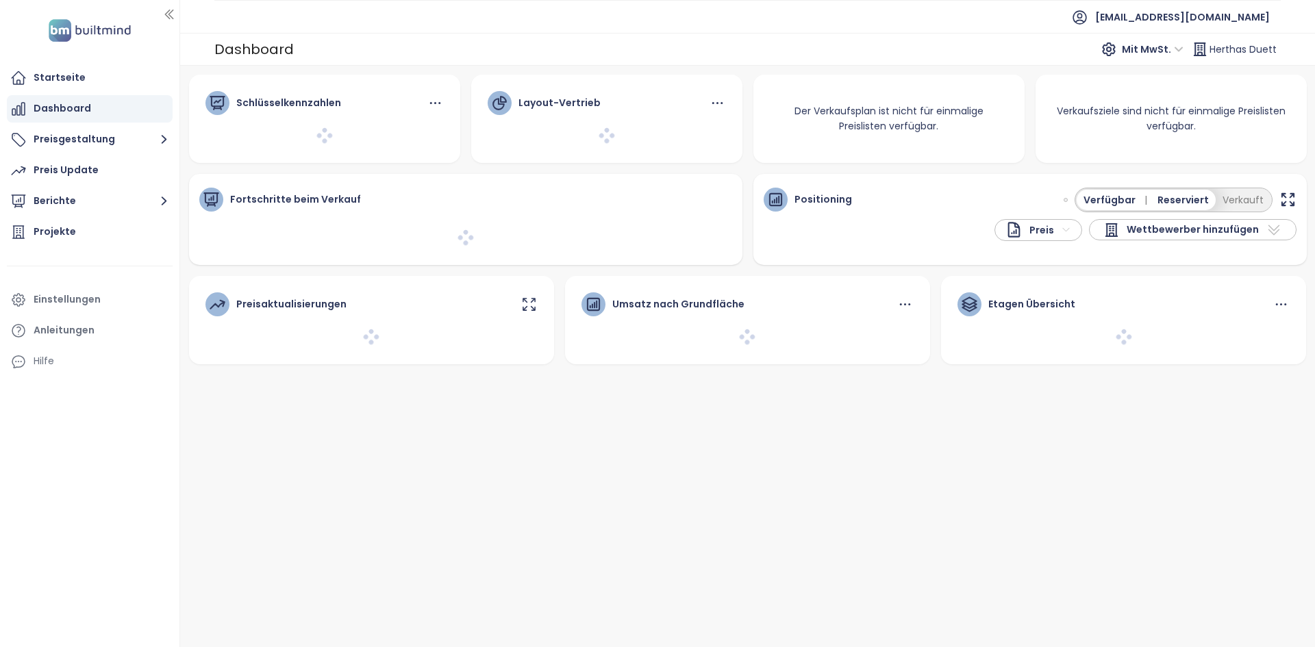
click at [1068, 199] on div at bounding box center [1065, 200] width 4 height 4
click at [1070, 199] on div "Schlüsselkennzahlen Layout-Vertrieb Der Verkaufsplan ist nicht für einmalige Pr…" at bounding box center [748, 220] width 1128 height 290
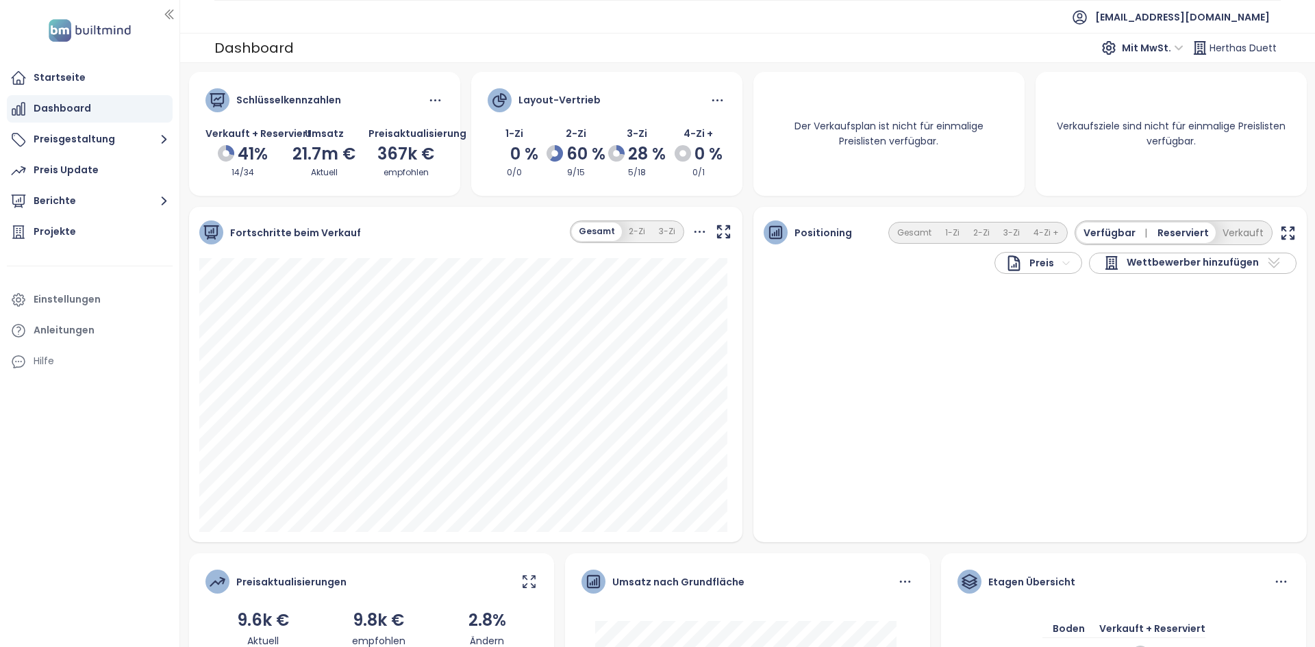
click at [1010, 190] on div "Der Verkaufsplan ist nicht für einmalige Preislisten verfügbar." at bounding box center [888, 134] width 271 height 125
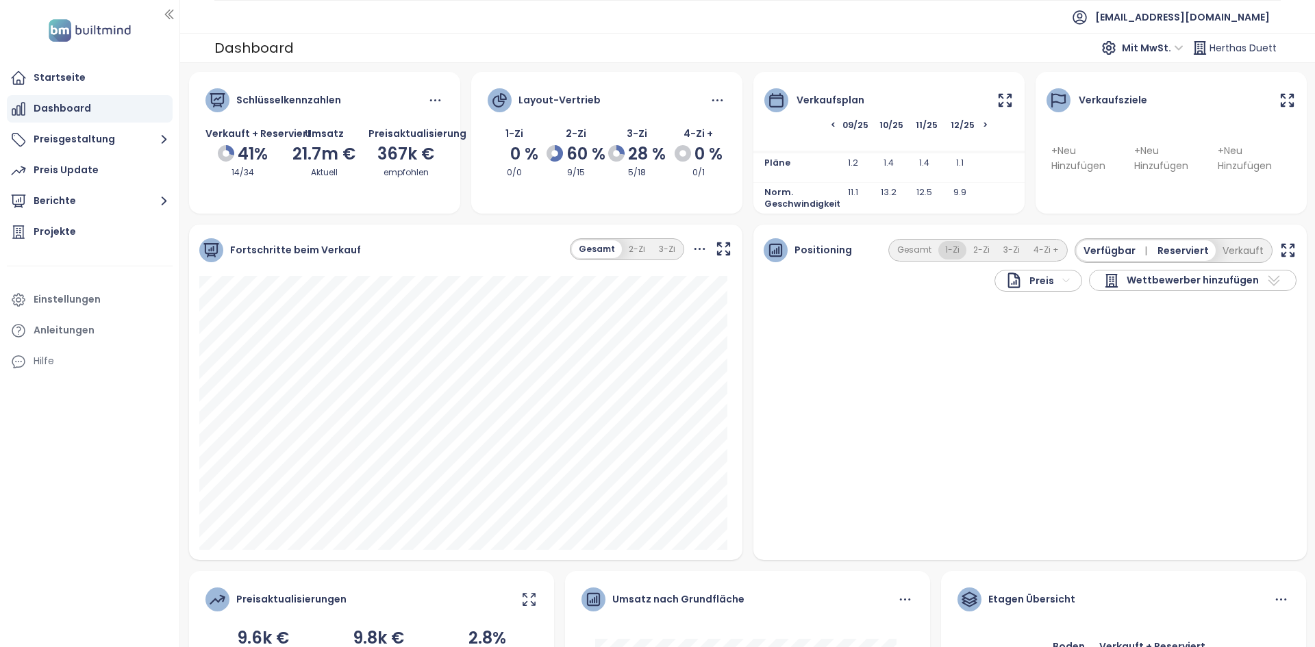
click at [948, 251] on button "1-Zi" at bounding box center [952, 250] width 28 height 18
click at [973, 251] on button "2-Zi" at bounding box center [981, 250] width 30 height 18
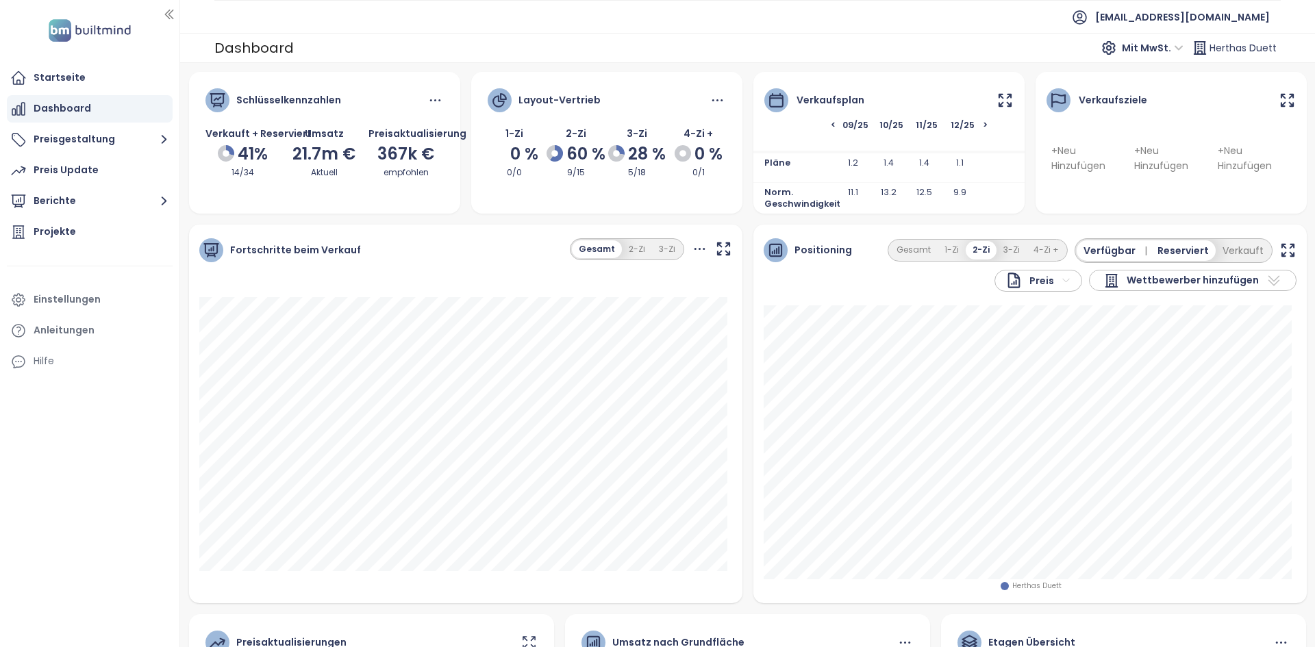
click at [1135, 273] on span "Wettbewerber hinzufügen" at bounding box center [1192, 281] width 132 height 16
click at [1126, 283] on span "Wettbewerber hinzufügen" at bounding box center [1192, 281] width 132 height 16
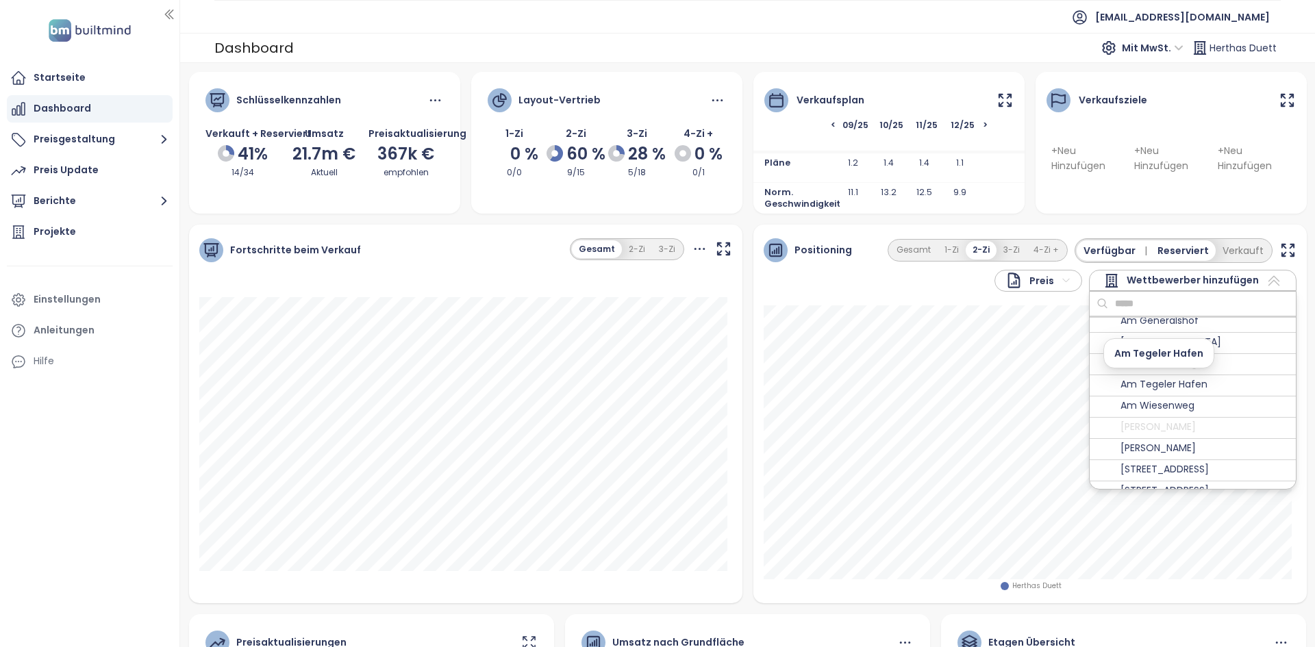
scroll to position [325, 0]
click at [1218, 451] on div "Am Winterfeldt" at bounding box center [1192, 449] width 206 height 21
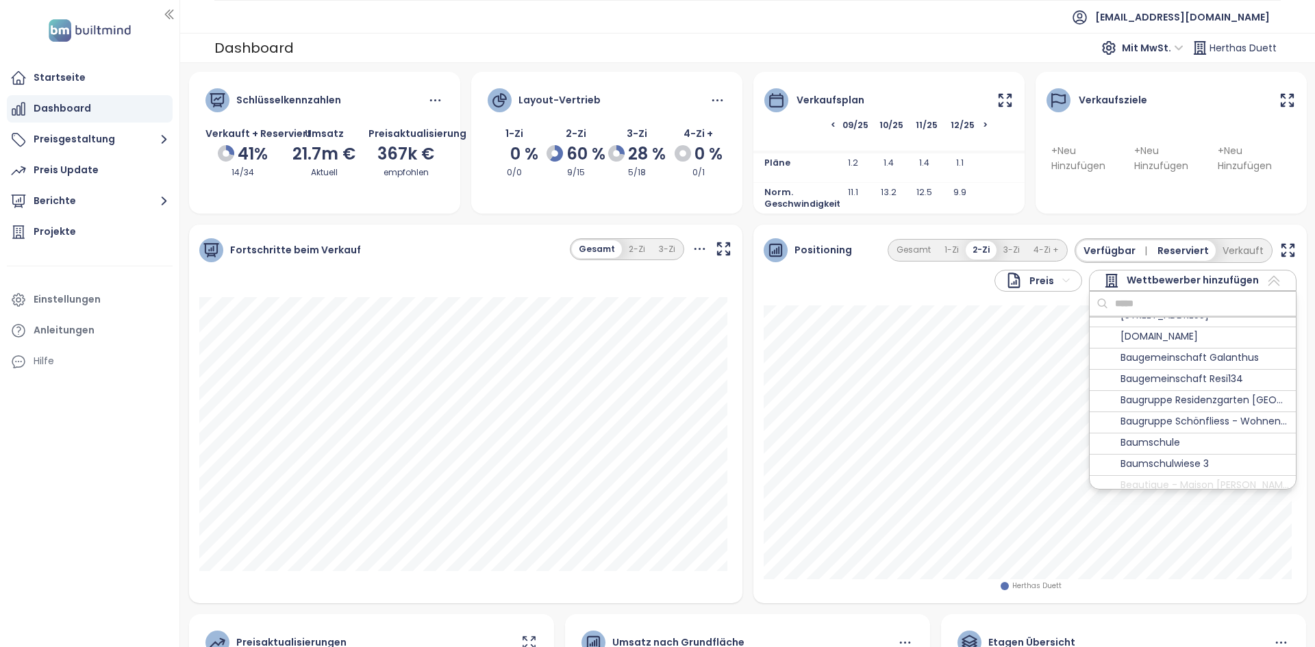
click at [1190, 431] on span "Baugruppe Schönfliess - Wohnen am Gutspark" at bounding box center [1204, 422] width 168 height 17
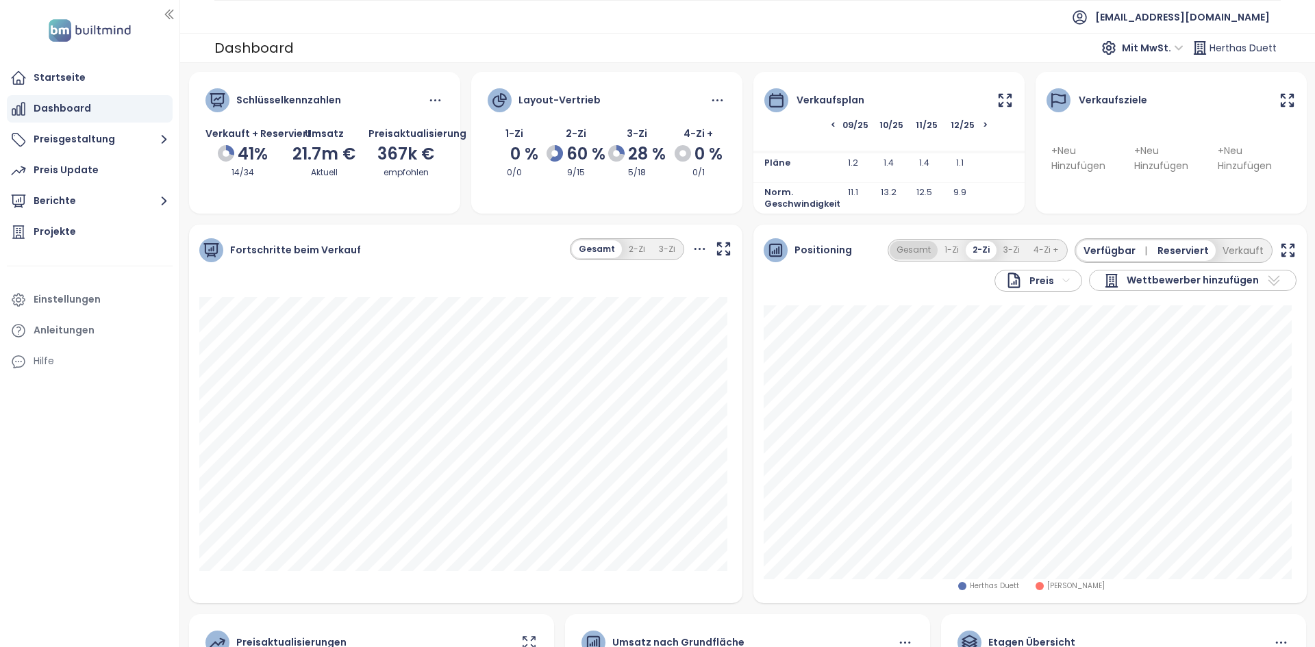
click at [916, 247] on button "Gesamt" at bounding box center [914, 250] width 48 height 18
click at [70, 173] on div "Preis Update" at bounding box center [66, 170] width 65 height 17
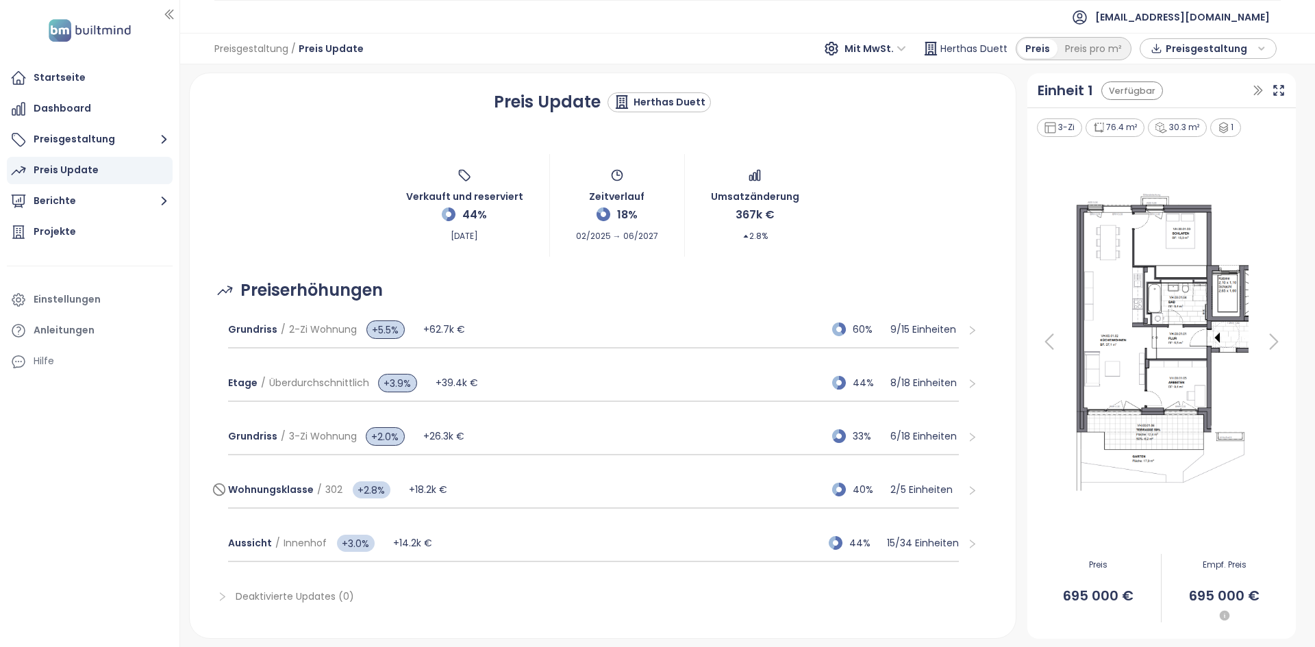
click at [542, 490] on div "Wohnungsklasse / 302 +2.8% +18.2k € 40% 2 / 5 Einheiten" at bounding box center [593, 490] width 731 height 37
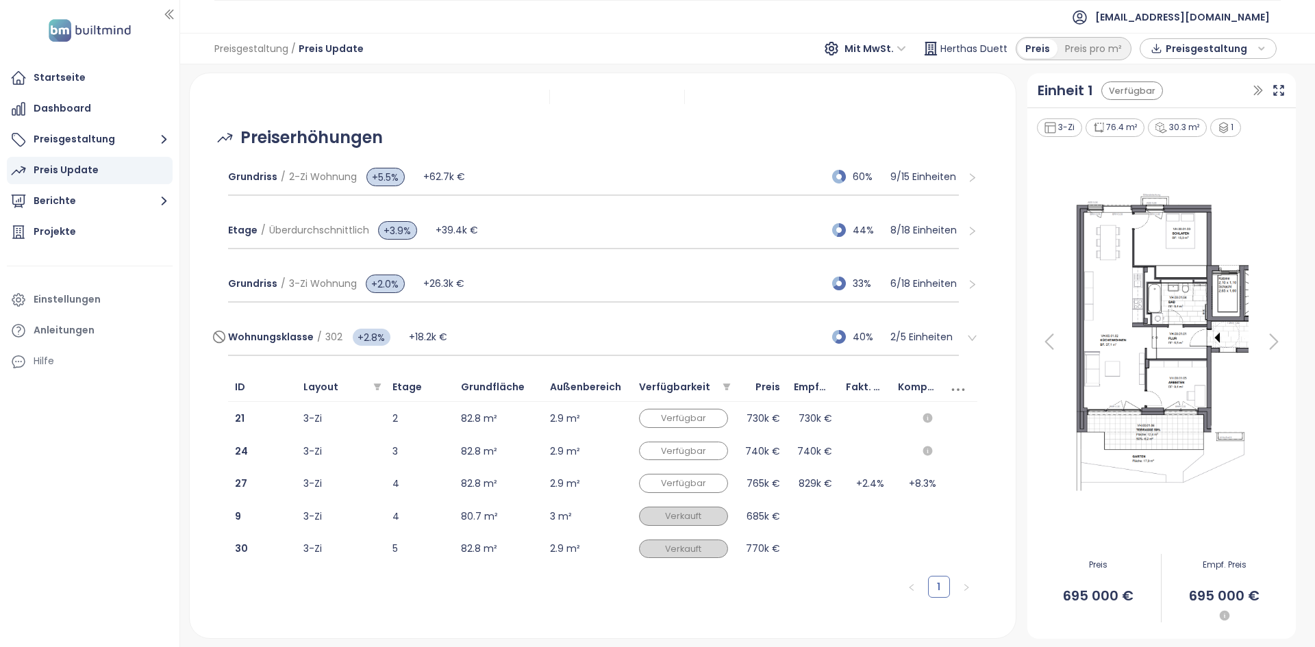
scroll to position [171, 0]
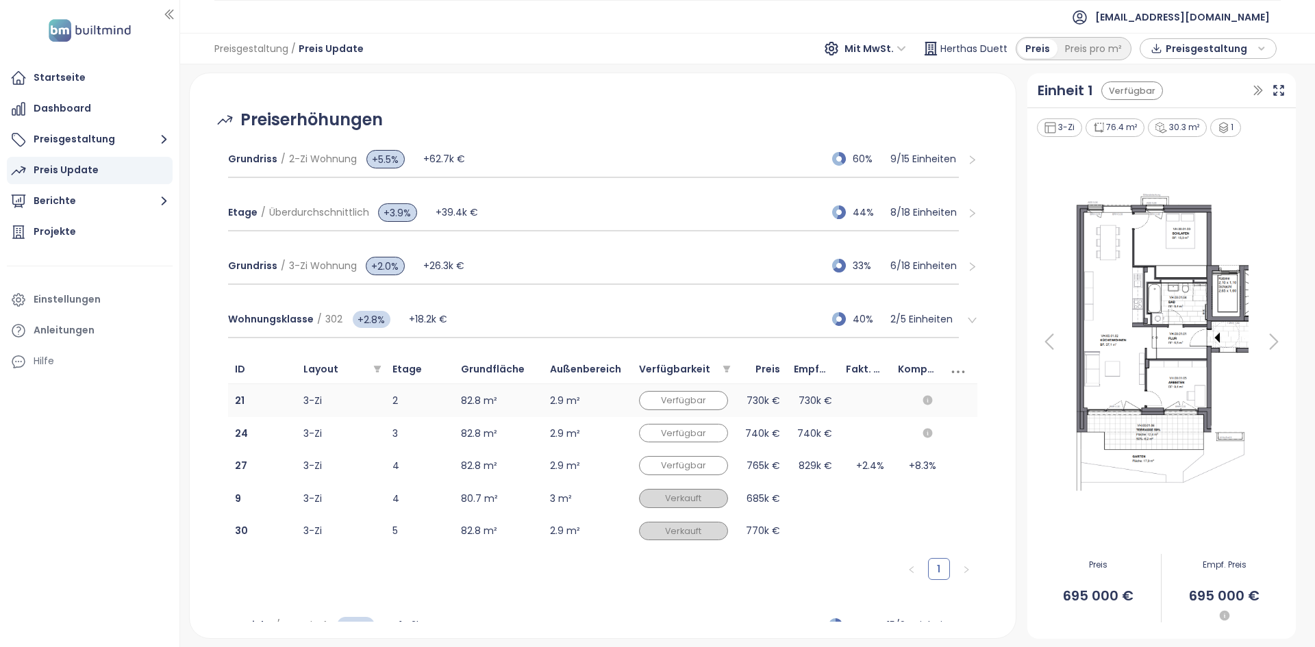
click at [590, 394] on td "2.9 m²" at bounding box center [587, 400] width 89 height 33
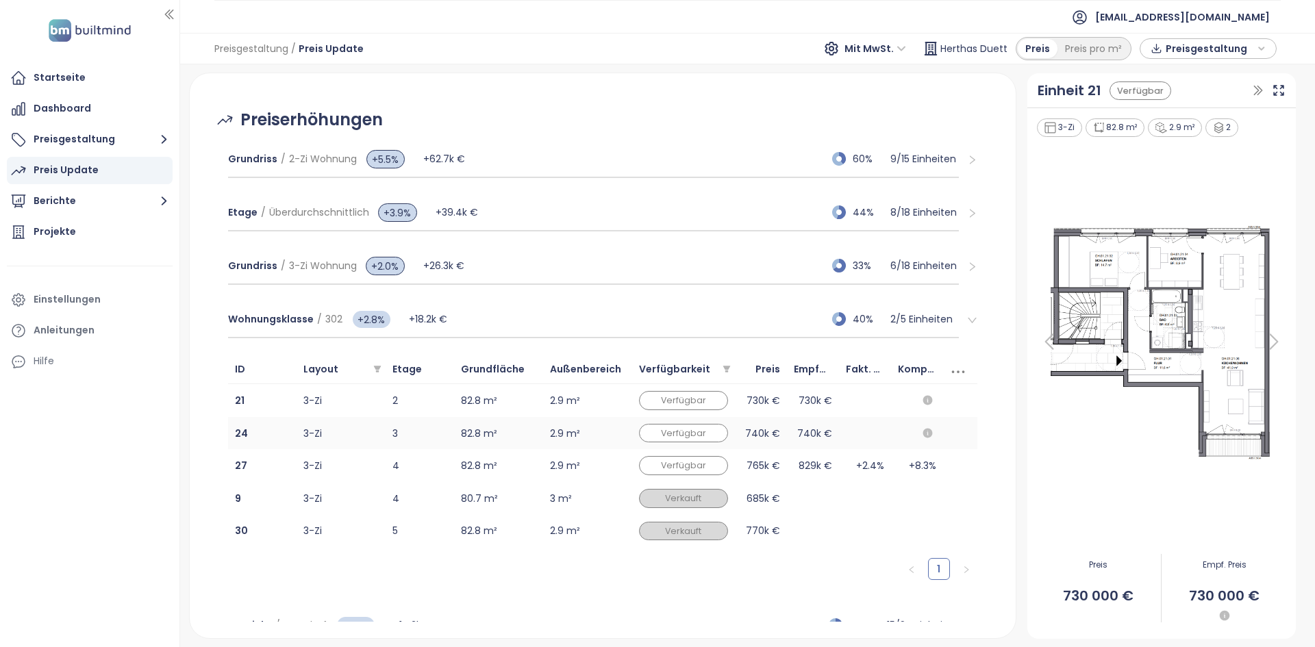
click at [606, 426] on td "2.9 m²" at bounding box center [587, 433] width 89 height 33
click at [613, 406] on td "2.9 m²" at bounding box center [587, 400] width 89 height 33
click at [677, 305] on div "Wohnungsklasse / 302 +2.8% +18.2k € 40% 2 / 5 Einheiten" at bounding box center [593, 319] width 731 height 37
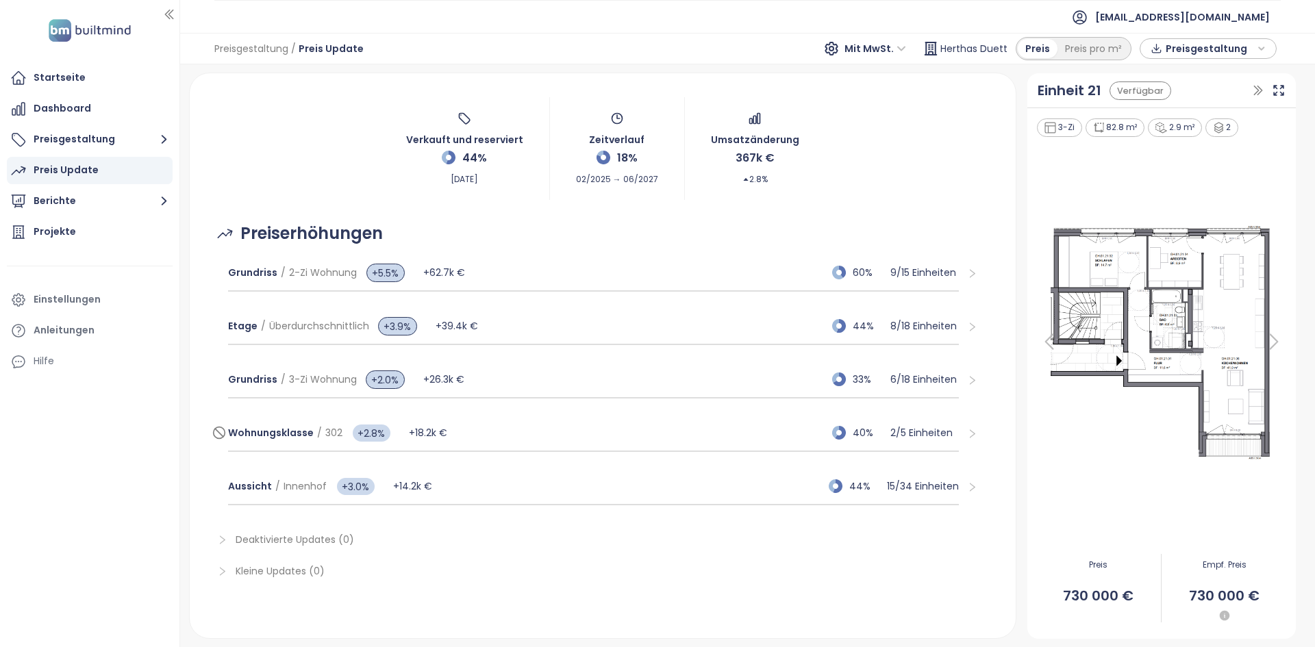
scroll to position [57, 0]
click at [116, 238] on div "Projekte" at bounding box center [90, 231] width 166 height 27
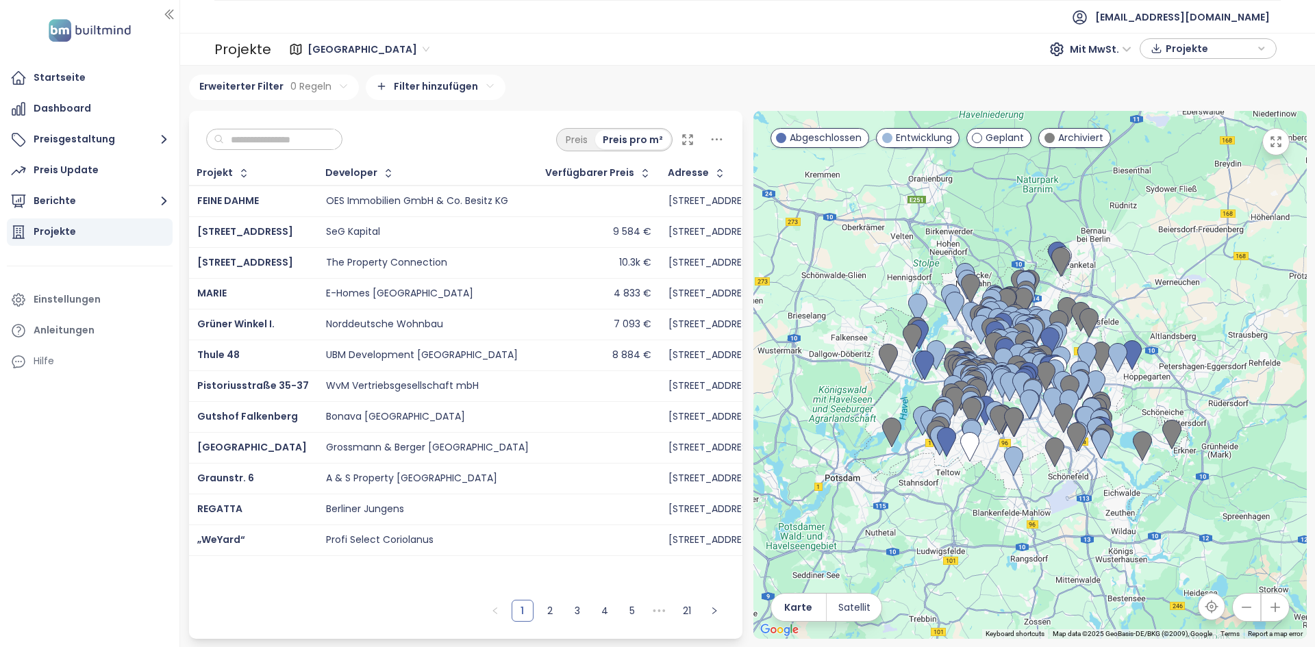
click at [440, 231] on div "SeG Kapital" at bounding box center [427, 232] width 203 height 16
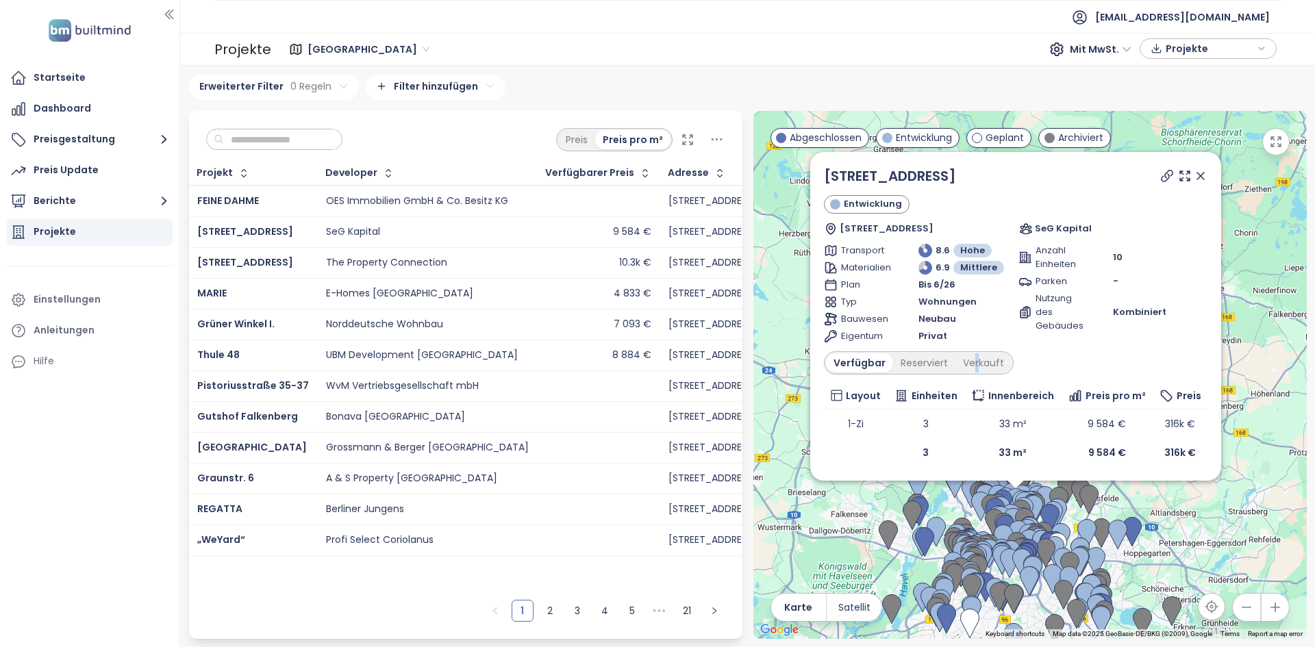
click at [975, 373] on div "Verfügbar Reserviert Verkauft" at bounding box center [919, 362] width 190 height 23
click at [979, 366] on div "Verkauft" at bounding box center [983, 362] width 56 height 19
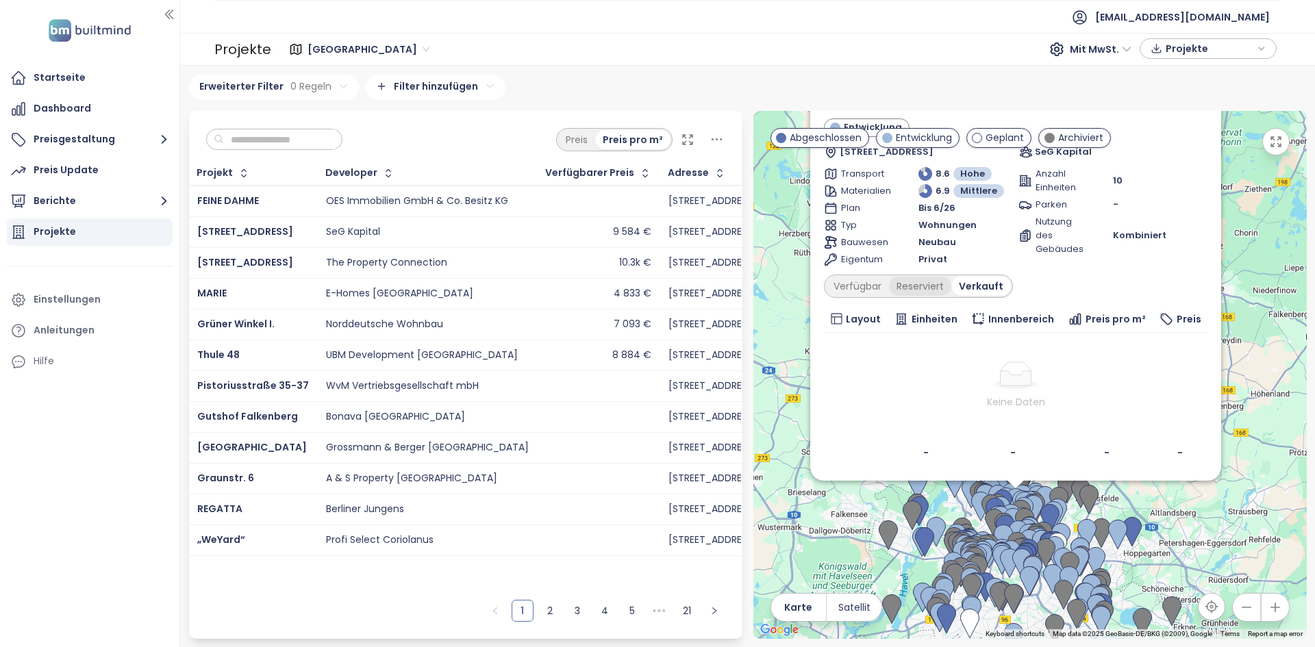
click at [915, 283] on div "Reserviert" at bounding box center [920, 286] width 62 height 19
drag, startPoint x: 855, startPoint y: 290, endPoint x: 837, endPoint y: 553, distance: 264.2
click at [855, 290] on div "Verfügbar" at bounding box center [857, 286] width 63 height 19
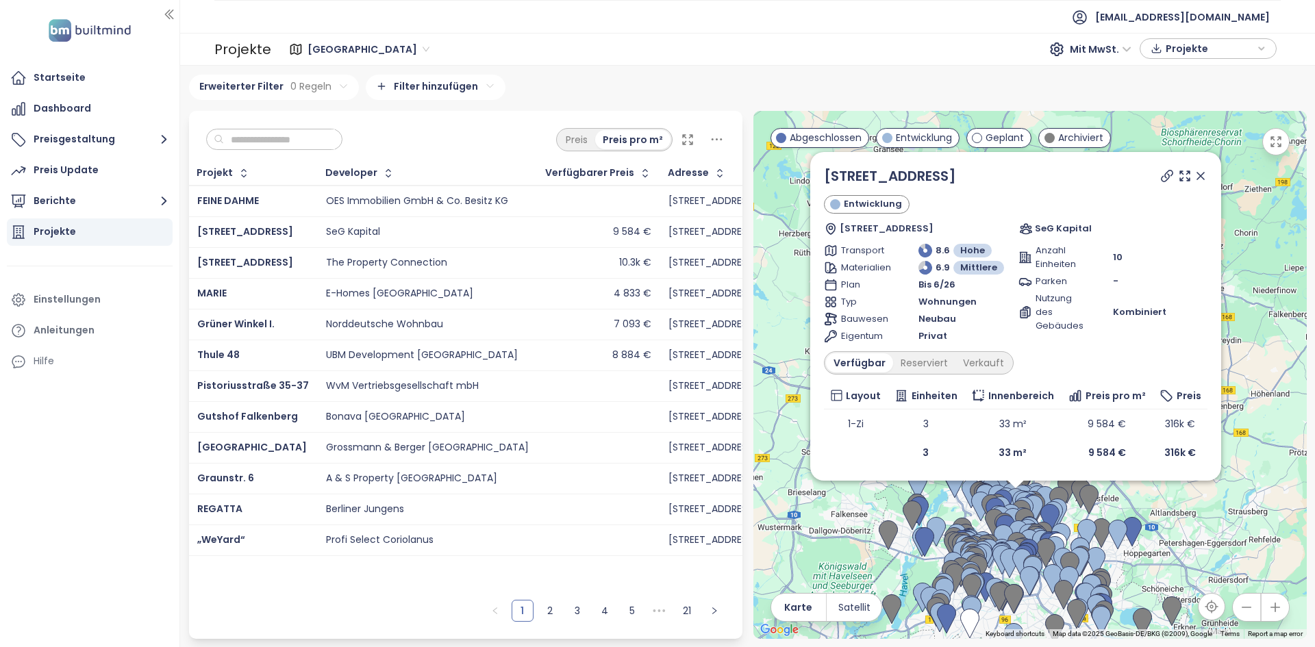
click at [833, 552] on div "Esplanade 13A Entwicklung Esplanade 13, 13187 Berlin, Germany SeG Kapital Trans…" at bounding box center [1029, 375] width 553 height 528
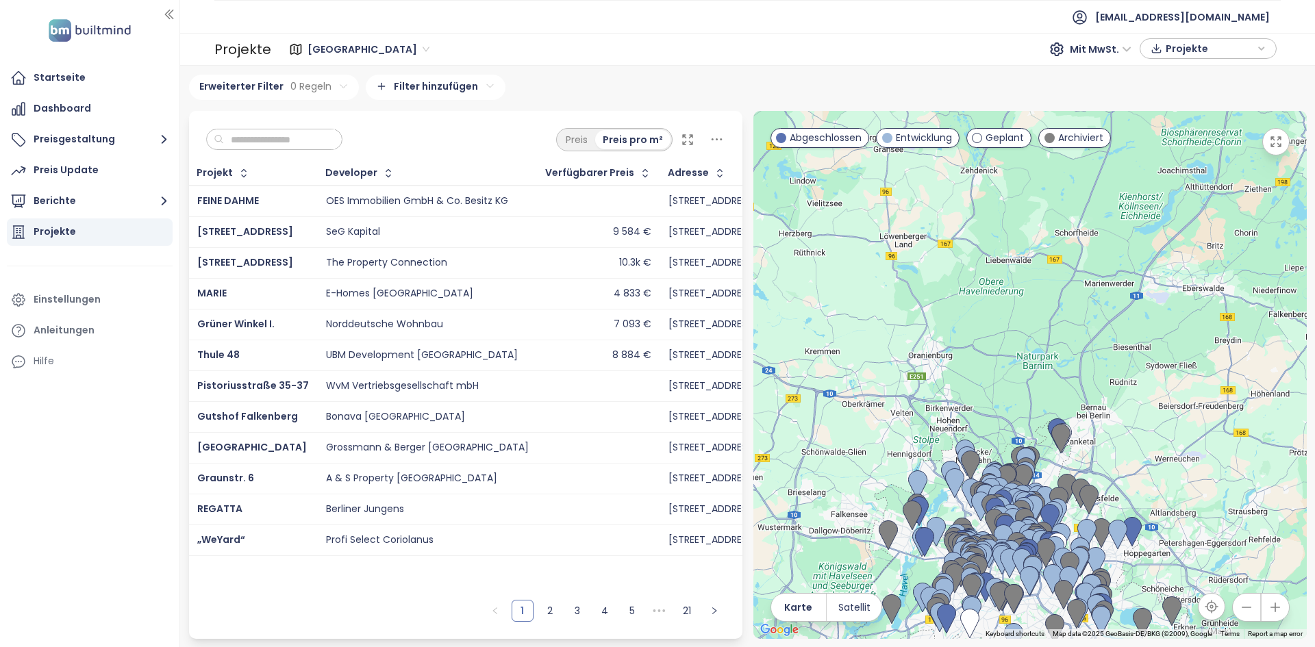
click at [850, 513] on div at bounding box center [1029, 375] width 553 height 528
click at [851, 512] on div at bounding box center [1029, 375] width 553 height 528
click at [136, 202] on button "Berichte" at bounding box center [90, 201] width 166 height 27
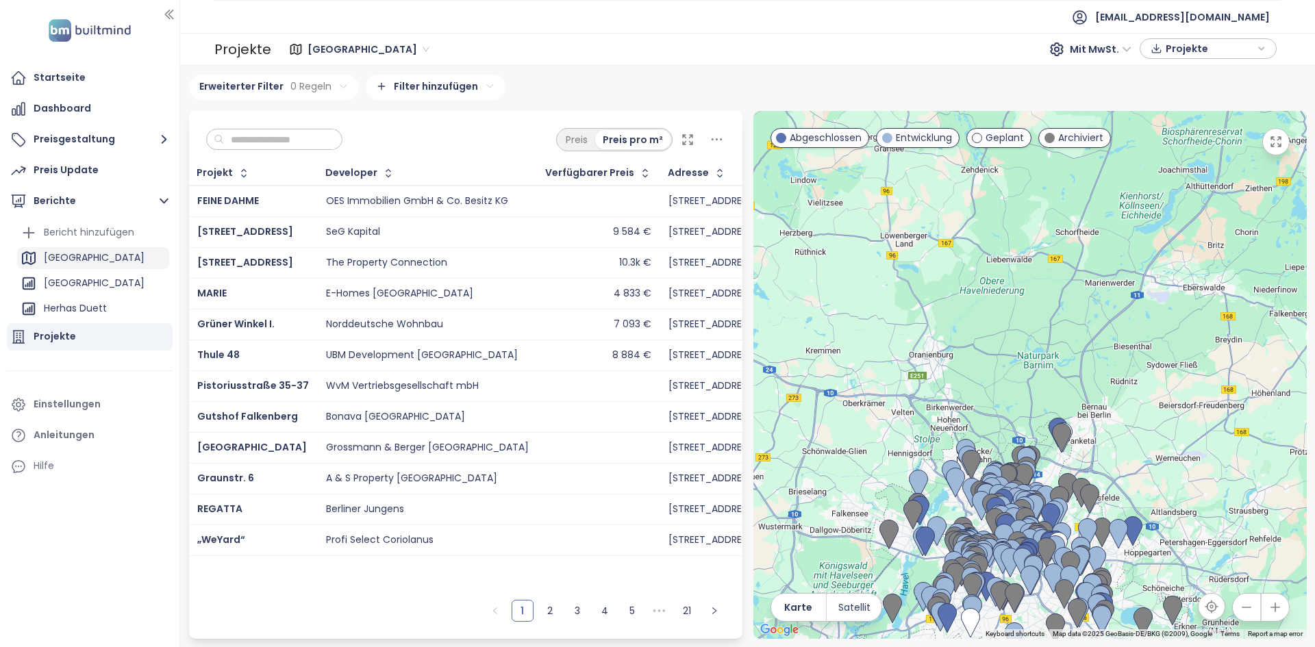
click at [94, 257] on div "[GEOGRAPHIC_DATA]" at bounding box center [93, 258] width 152 height 22
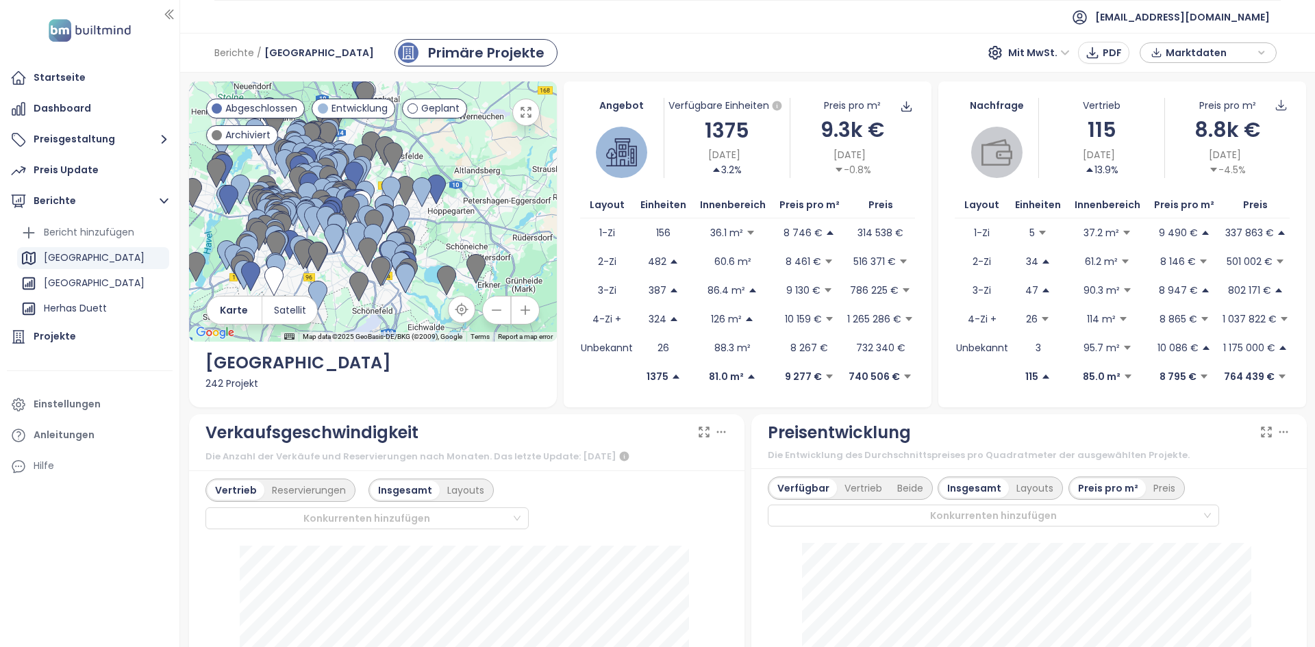
drag, startPoint x: 428, startPoint y: 240, endPoint x: 468, endPoint y: 234, distance: 40.9
click at [468, 234] on div at bounding box center [373, 211] width 368 height 260
